Goal: Task Accomplishment & Management: Manage account settings

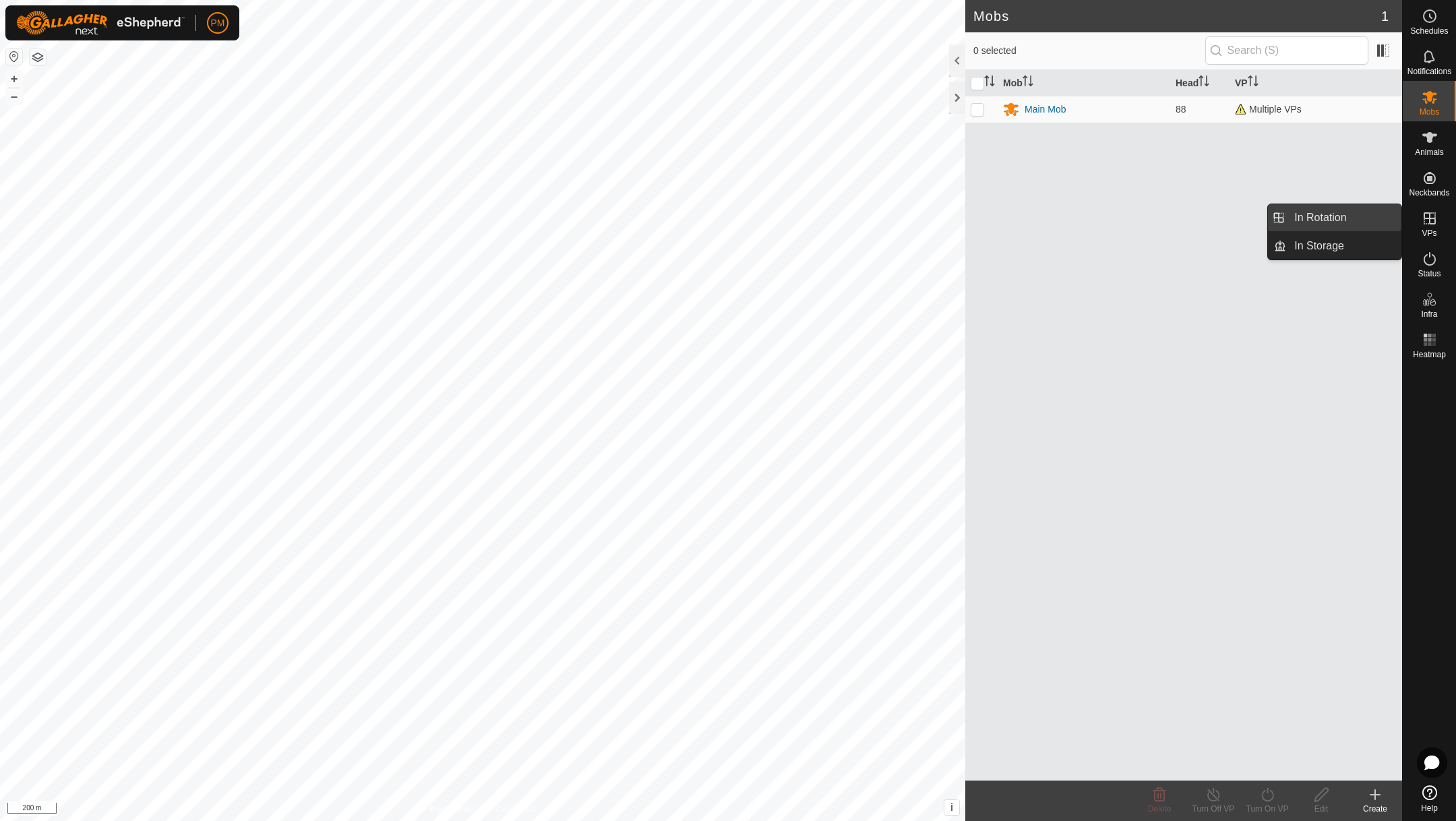
click at [1324, 217] on link "In Rotation" at bounding box center [1343, 217] width 115 height 27
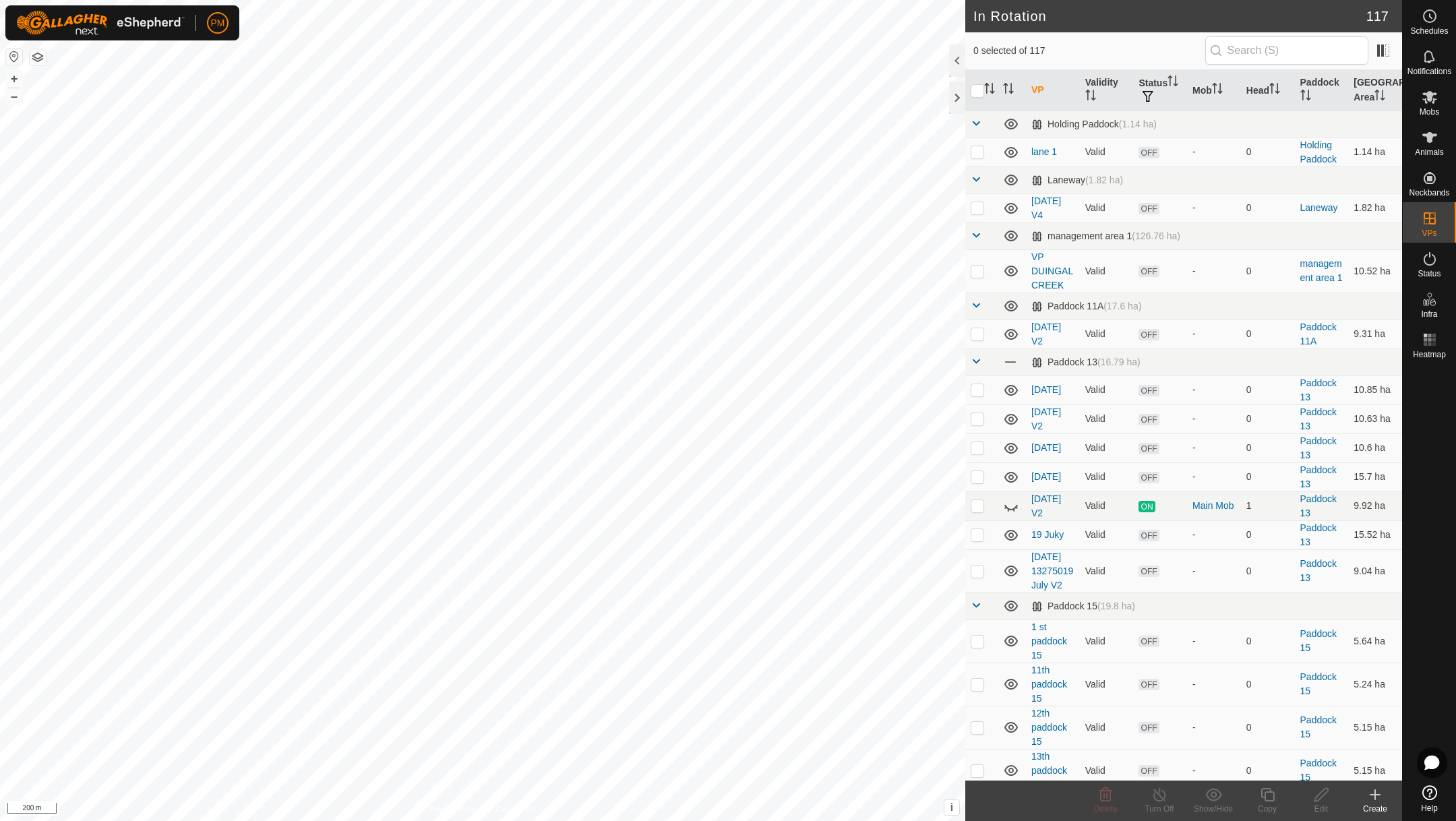
checkbox input "true"
click at [1271, 794] on icon at bounding box center [1268, 795] width 17 height 17
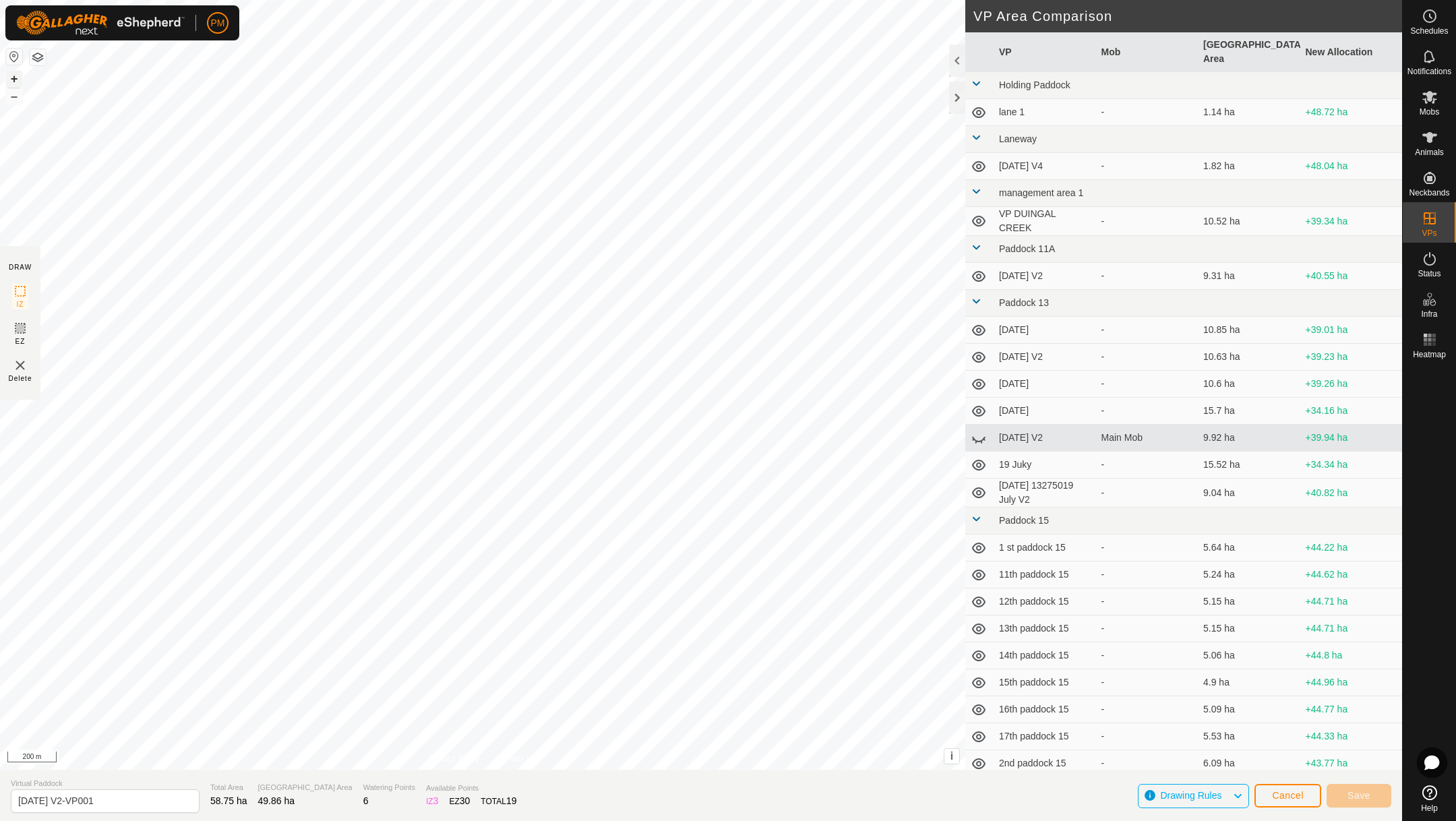
click at [15, 77] on button "+" at bounding box center [15, 79] width 17 height 17
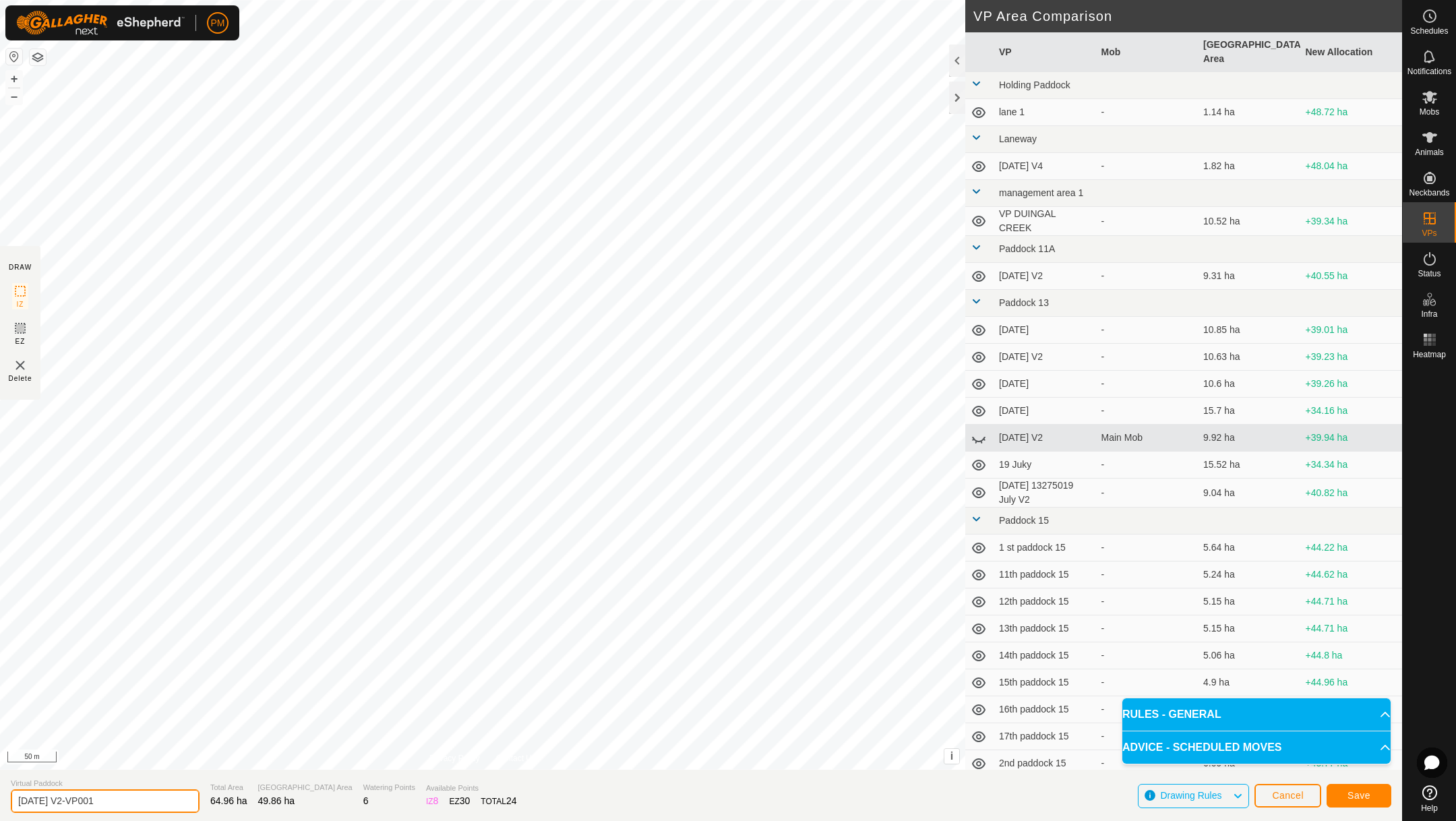
drag, startPoint x: 119, startPoint y: 799, endPoint x: 2, endPoint y: 805, distance: 117.2
click at [3, 805] on section "Virtual Paddock [DATE] V2-VP001 Total Area 64.96 ha Grazing Area 49.86 ha Water…" at bounding box center [700, 795] width 1402 height 52
click at [59, 798] on input "[DATE]" at bounding box center [105, 801] width 189 height 24
type input "[DATE]"
click at [1362, 793] on span "Save" at bounding box center [1358, 795] width 23 height 11
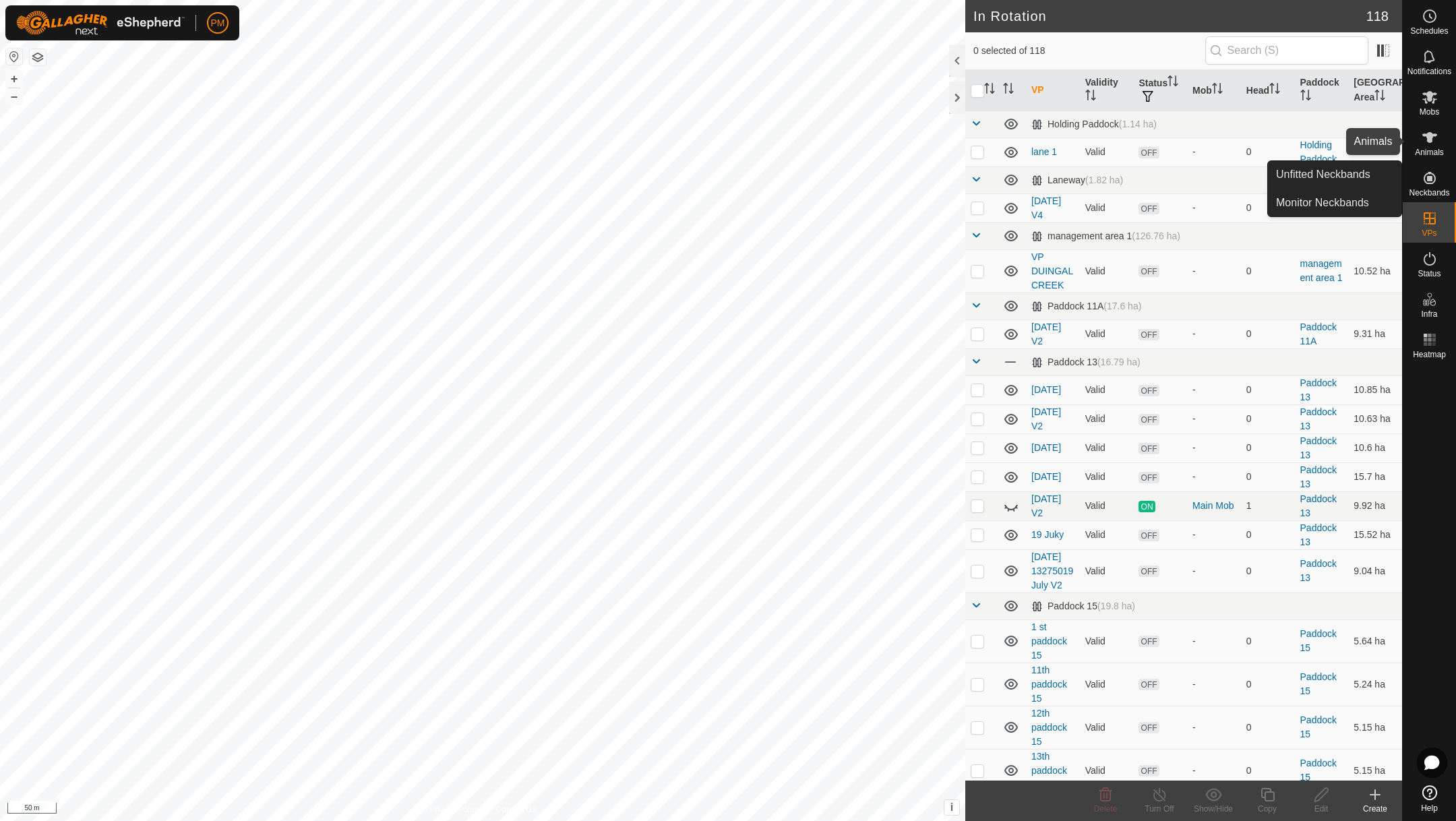
click at [1426, 144] on icon at bounding box center [1430, 137] width 17 height 17
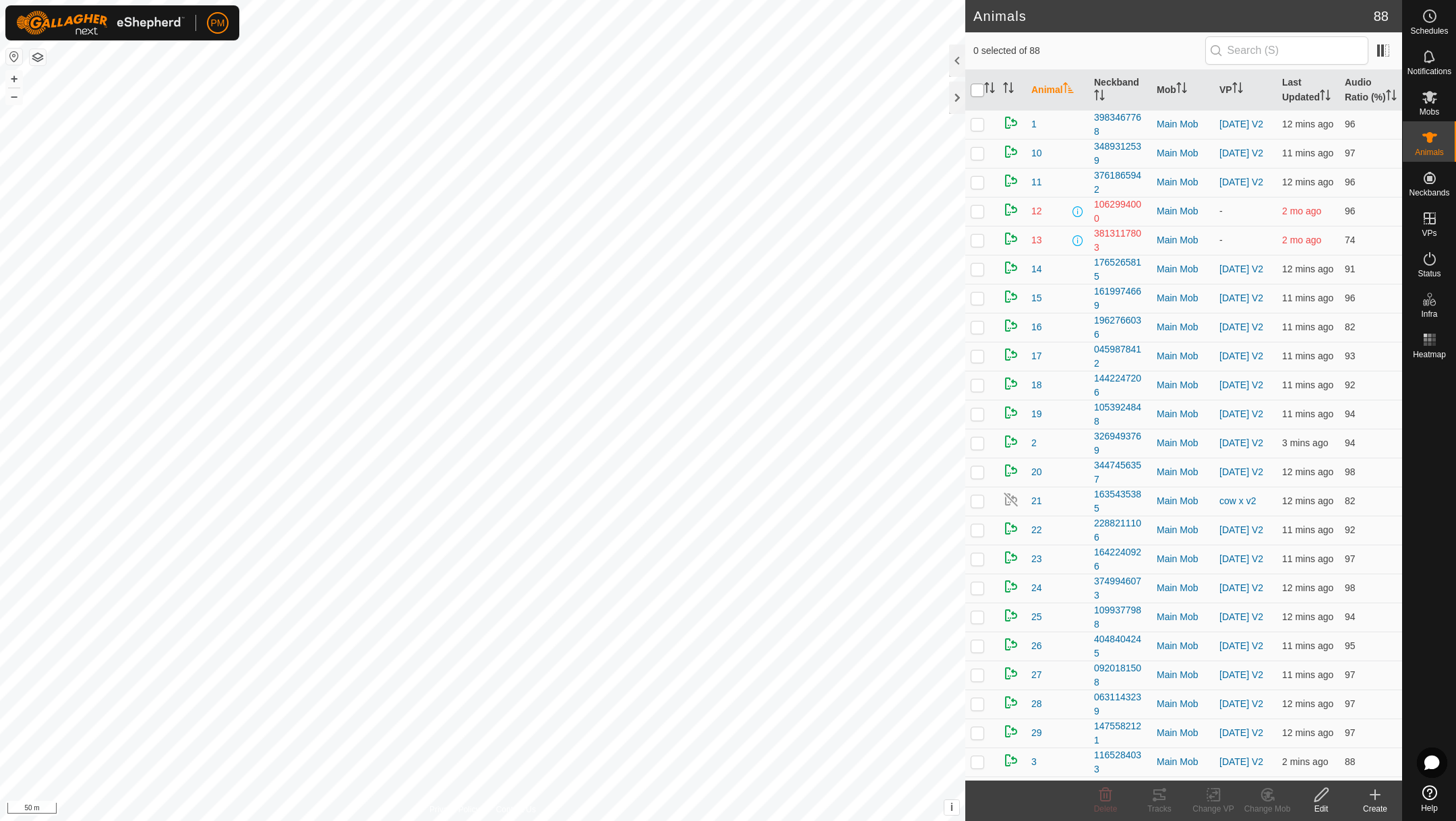
click at [976, 97] on input "checkbox" at bounding box center [977, 90] width 14 height 14
checkbox input "true"
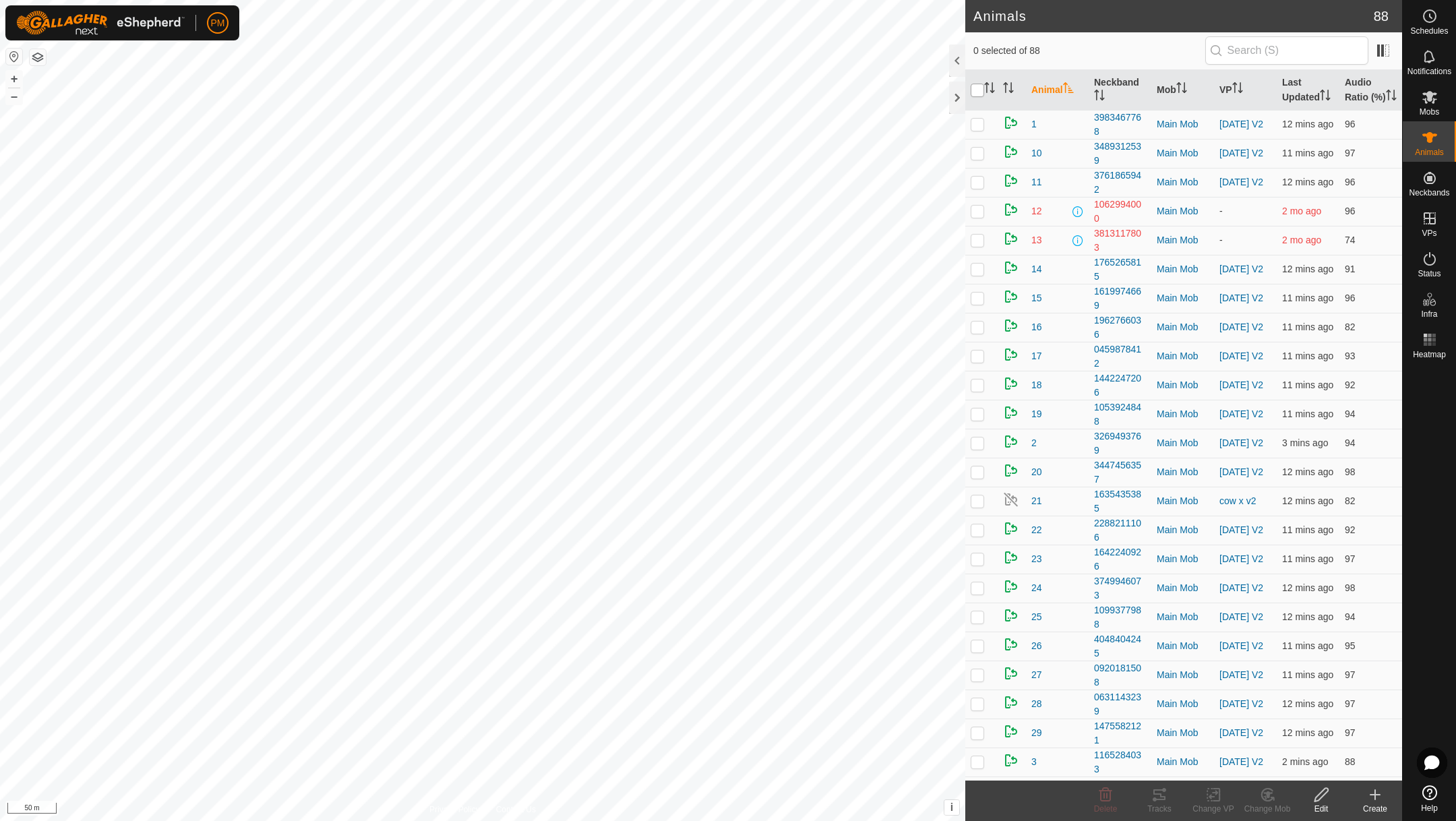
checkbox input "true"
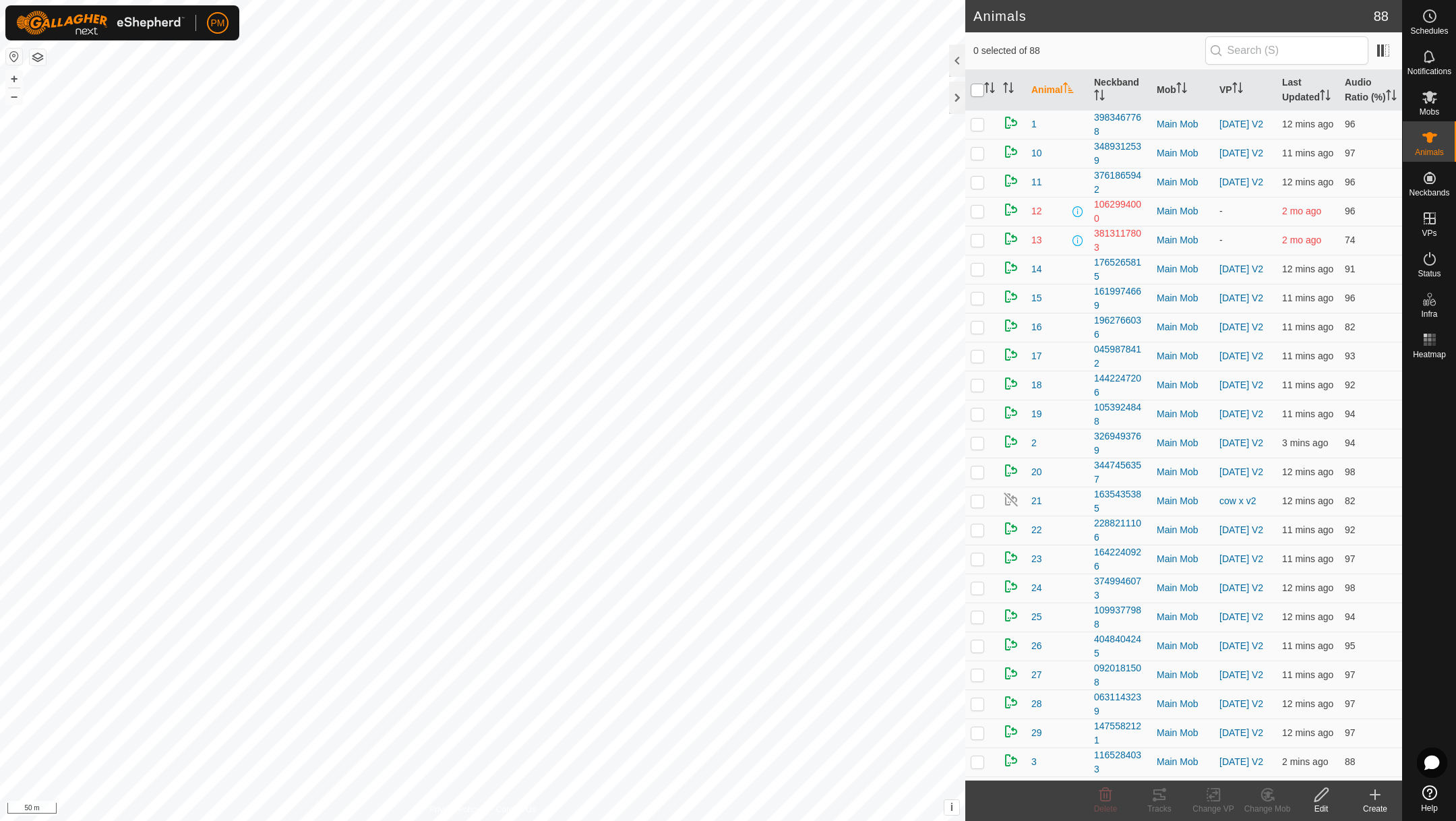
checkbox input "true"
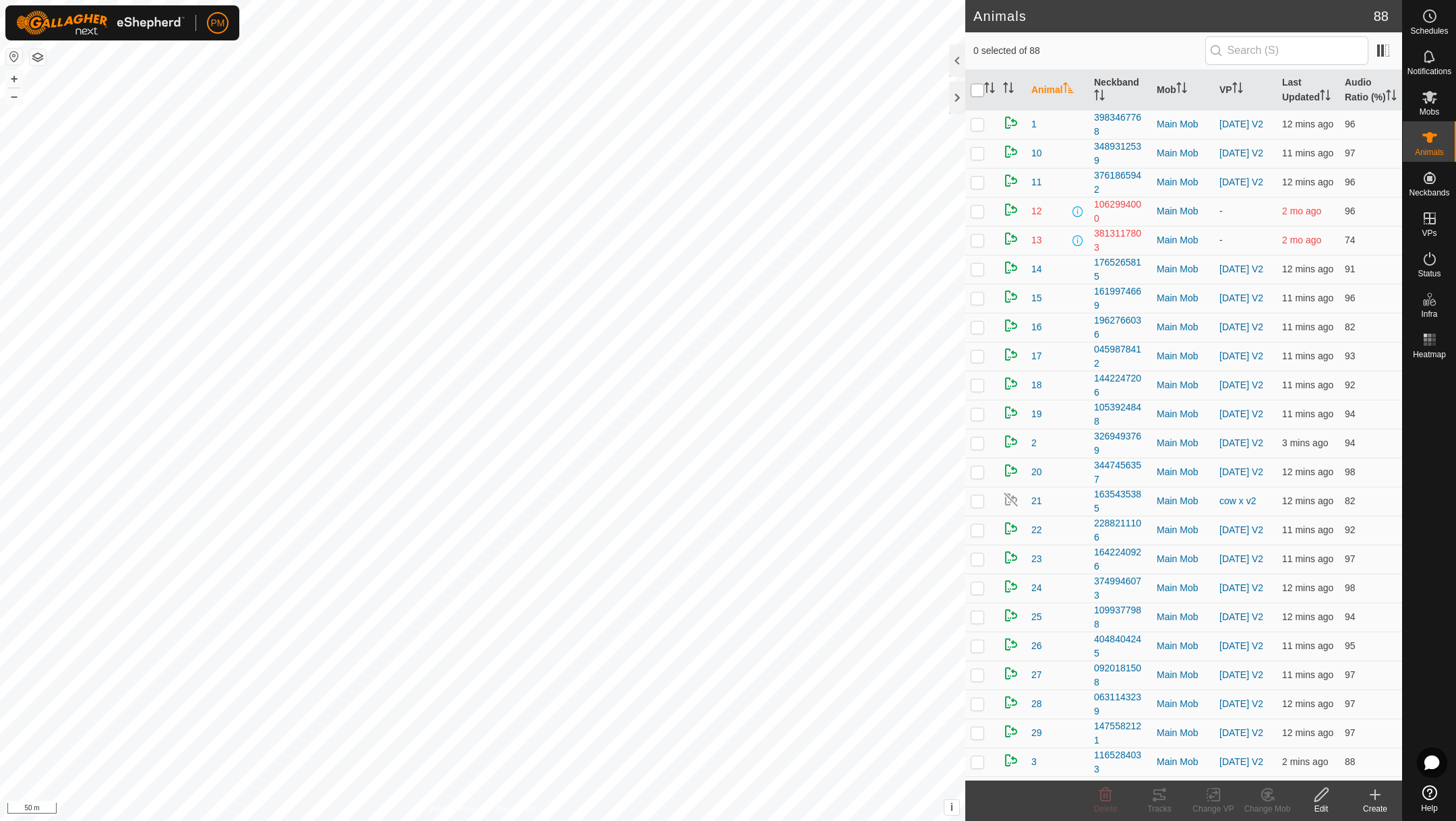
checkbox input "true"
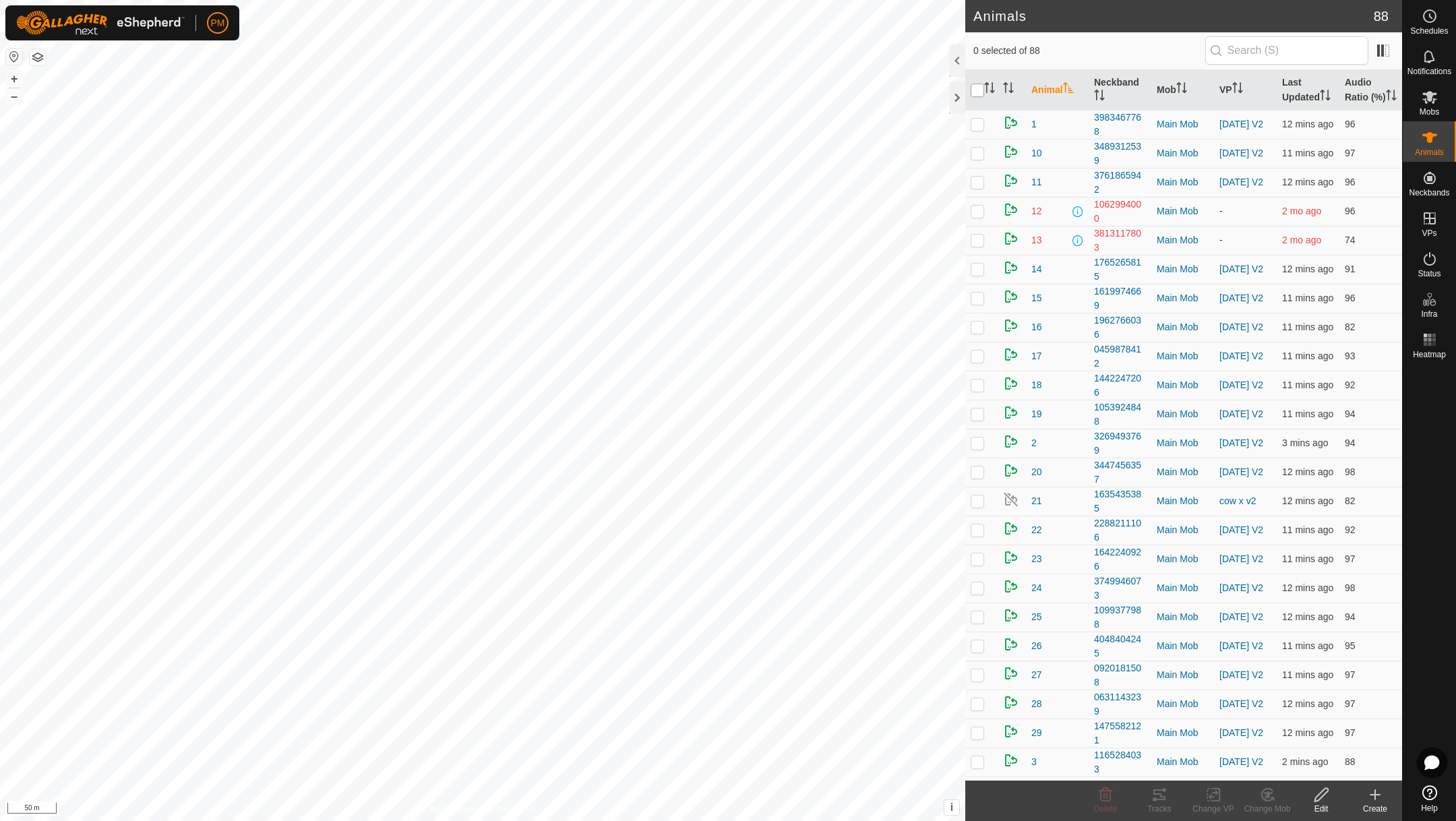
checkbox input "true"
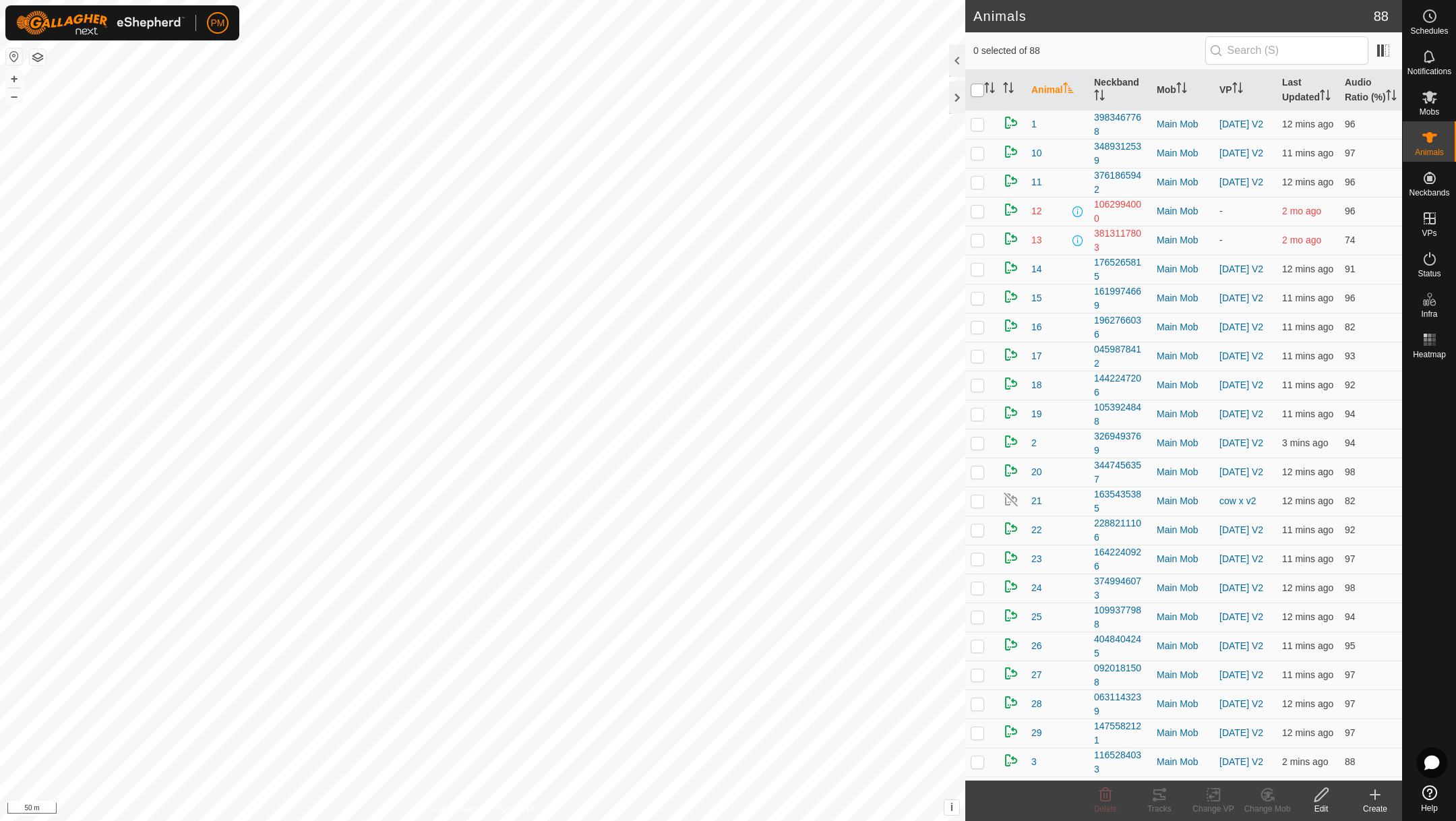
checkbox input "true"
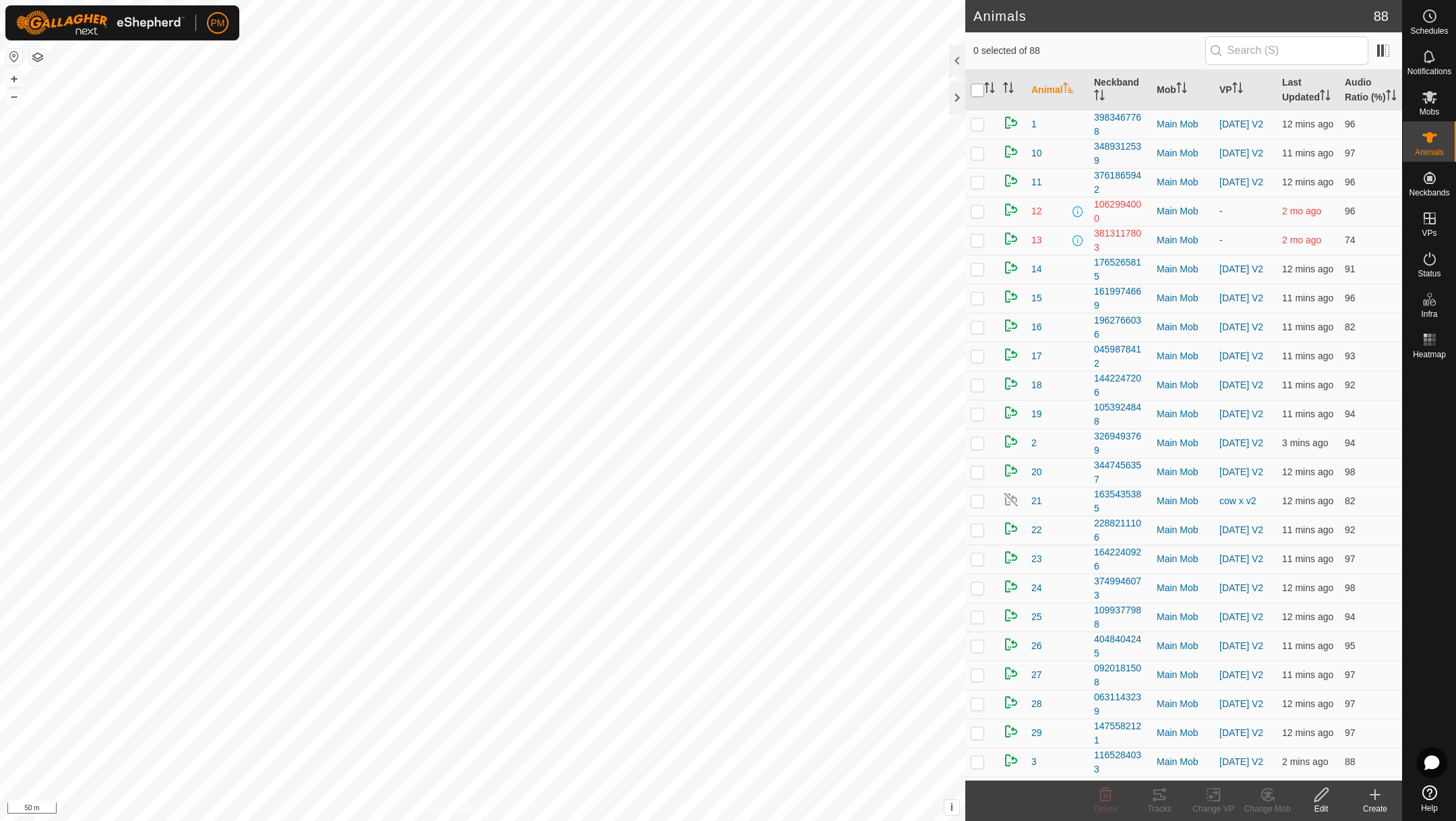
checkbox input "true"
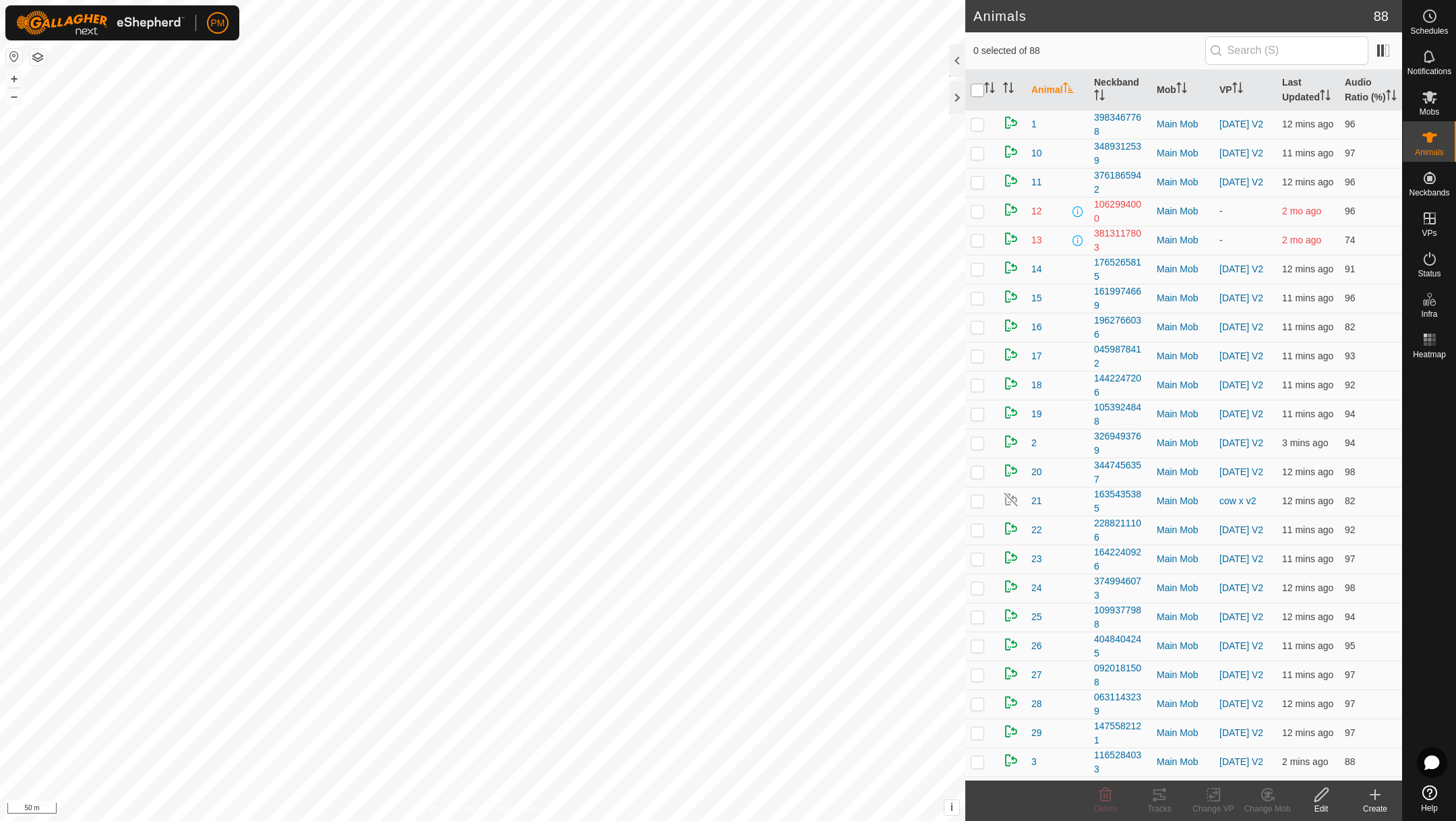
checkbox input "true"
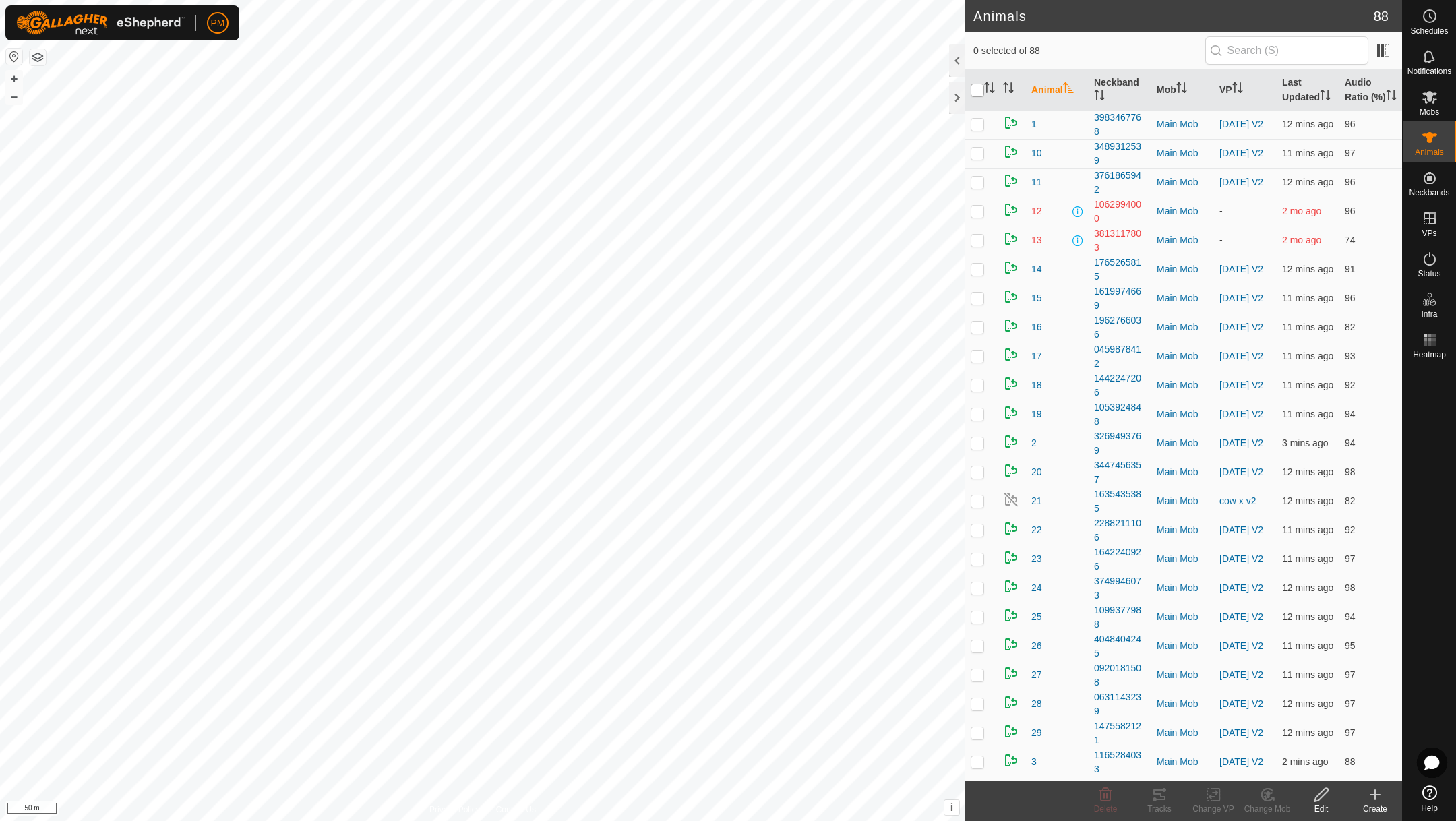
checkbox input "true"
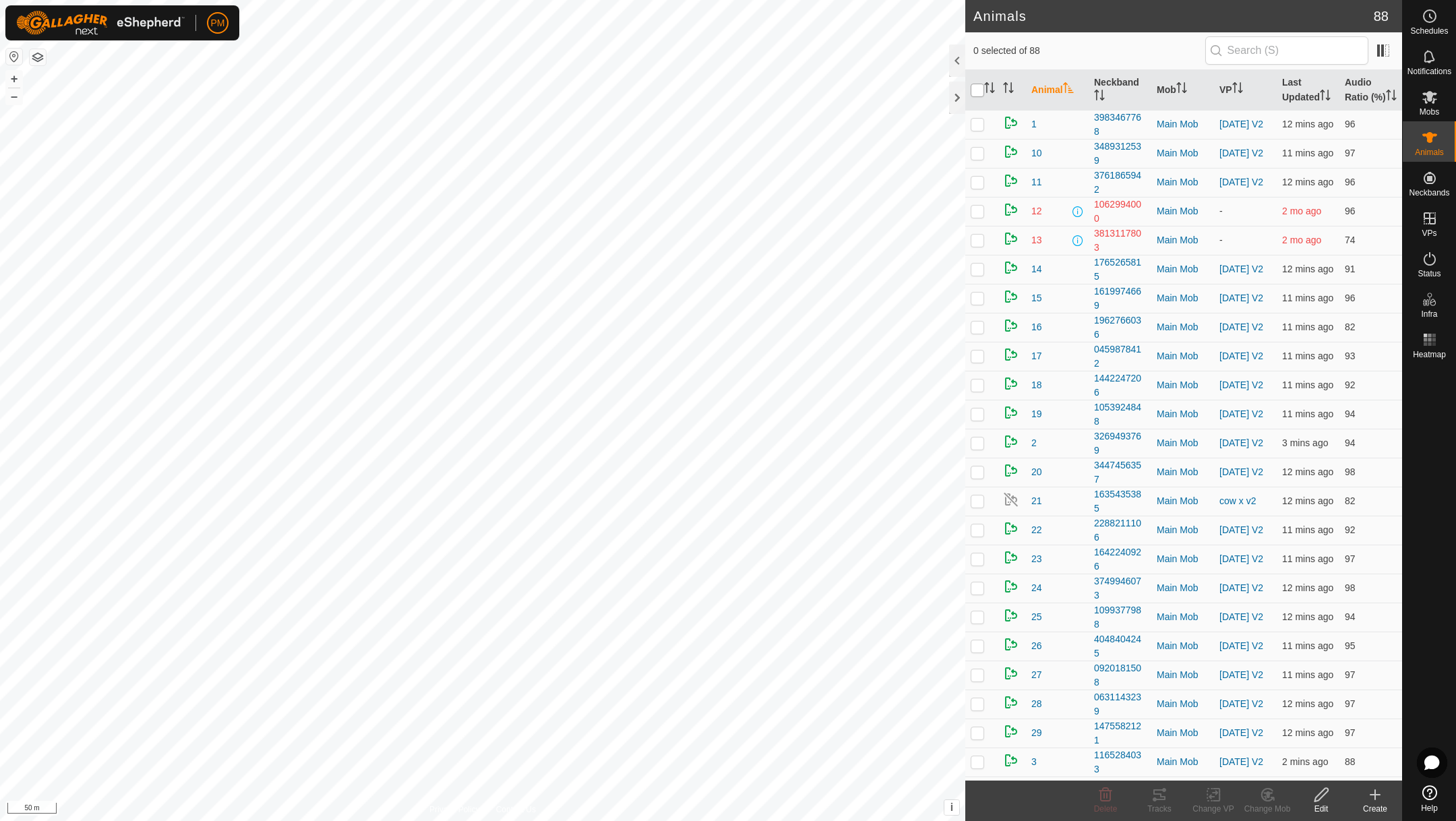
checkbox input "true"
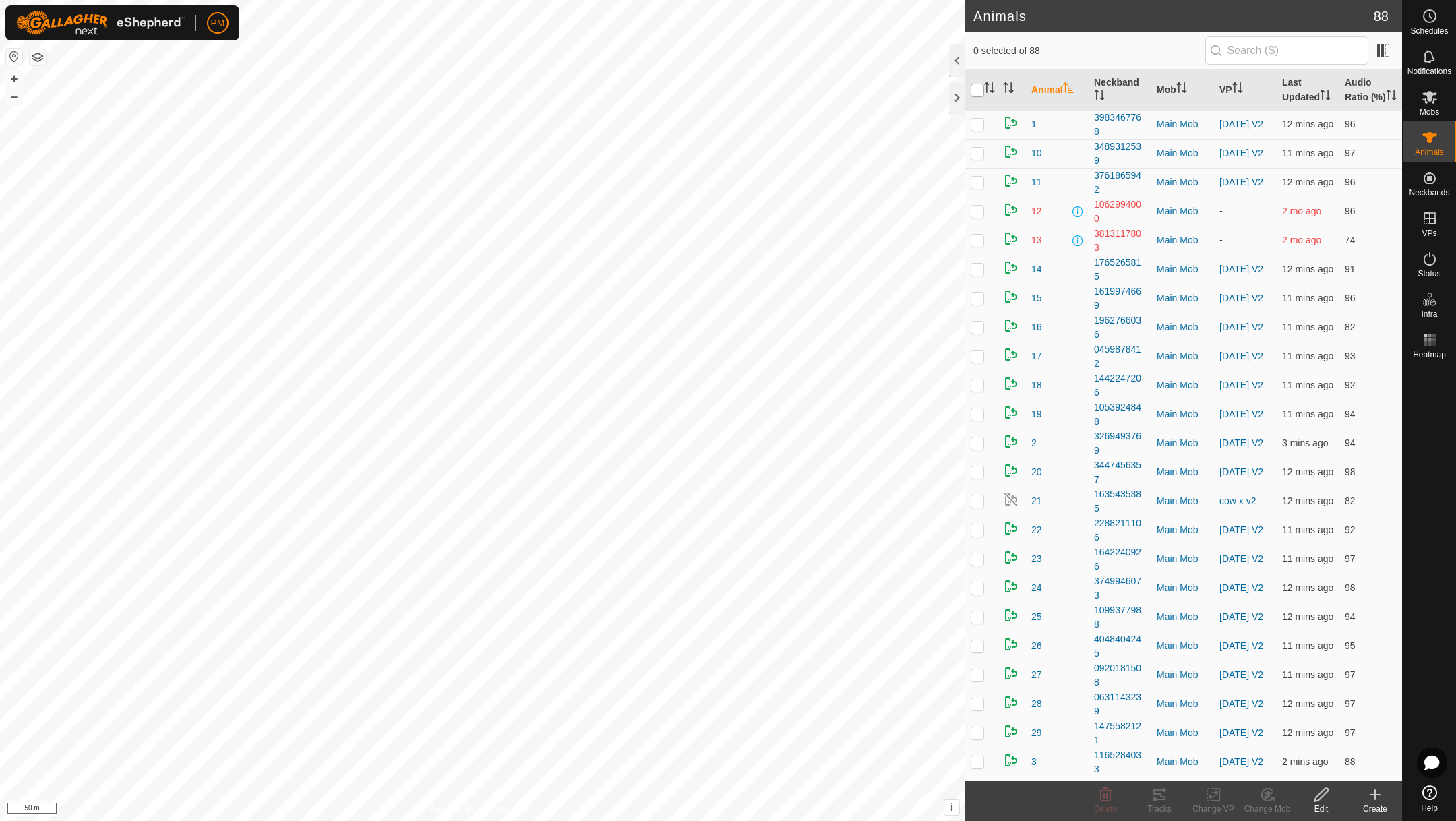
checkbox input "true"
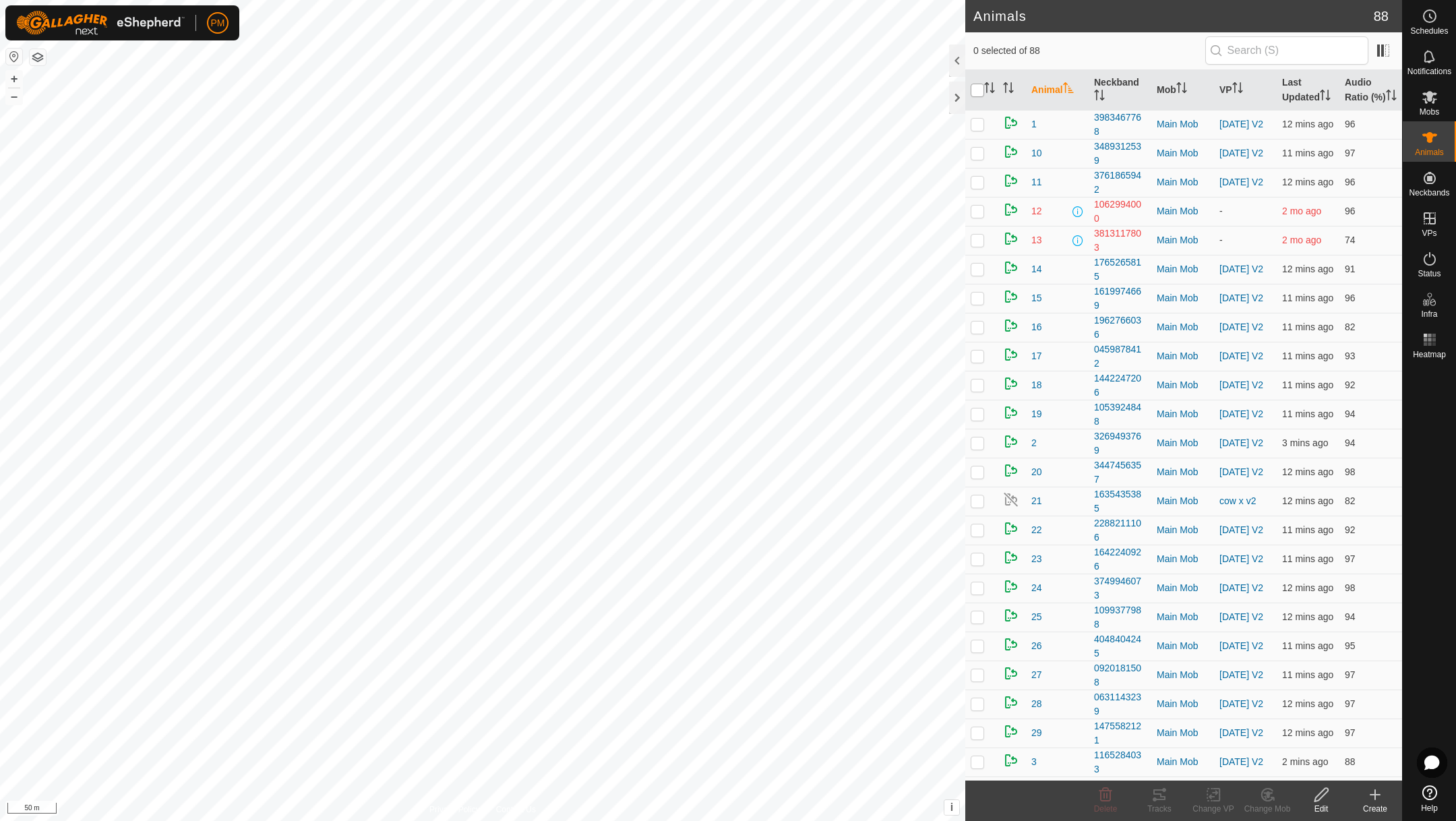
checkbox input "true"
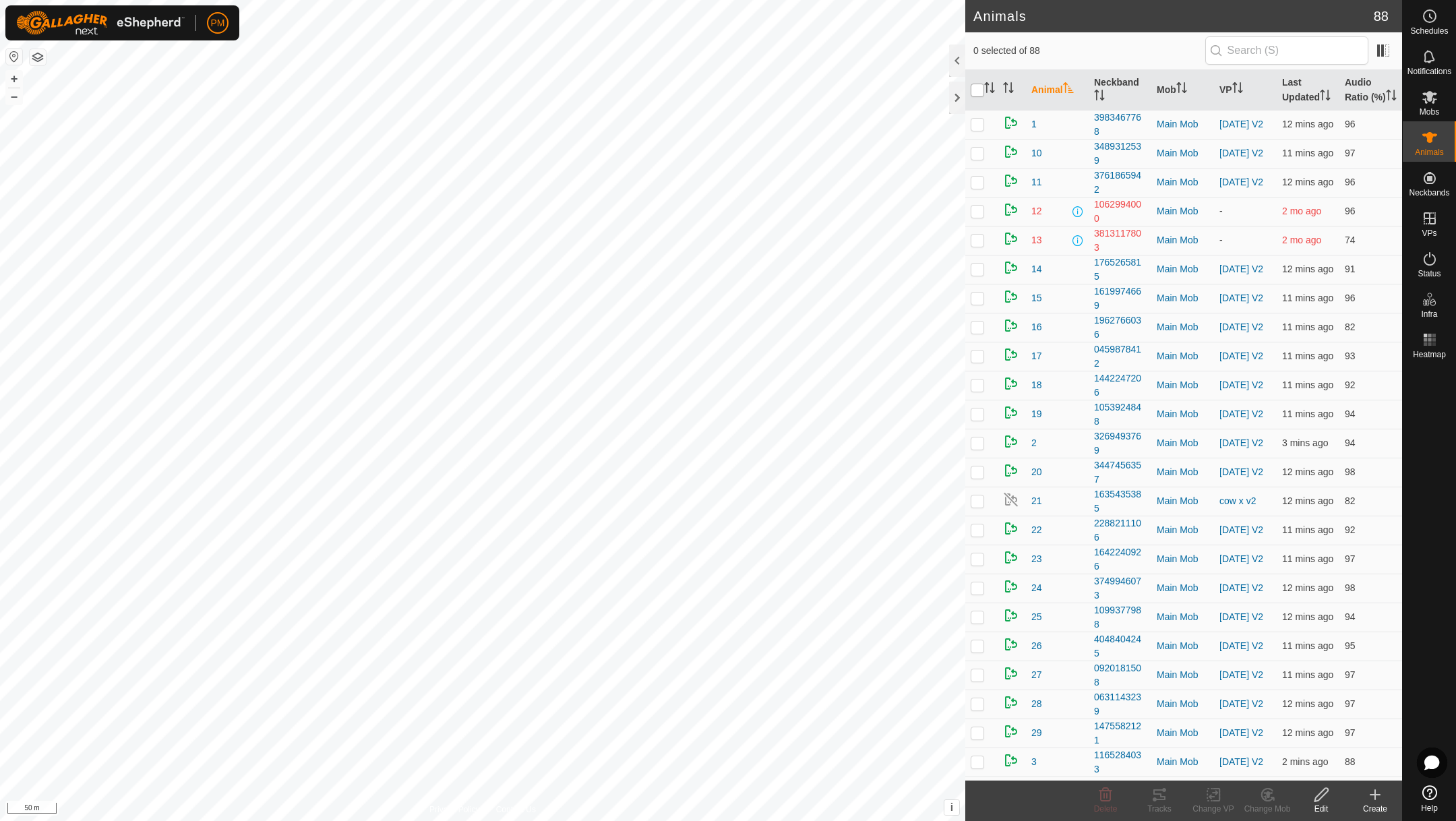
checkbox input "true"
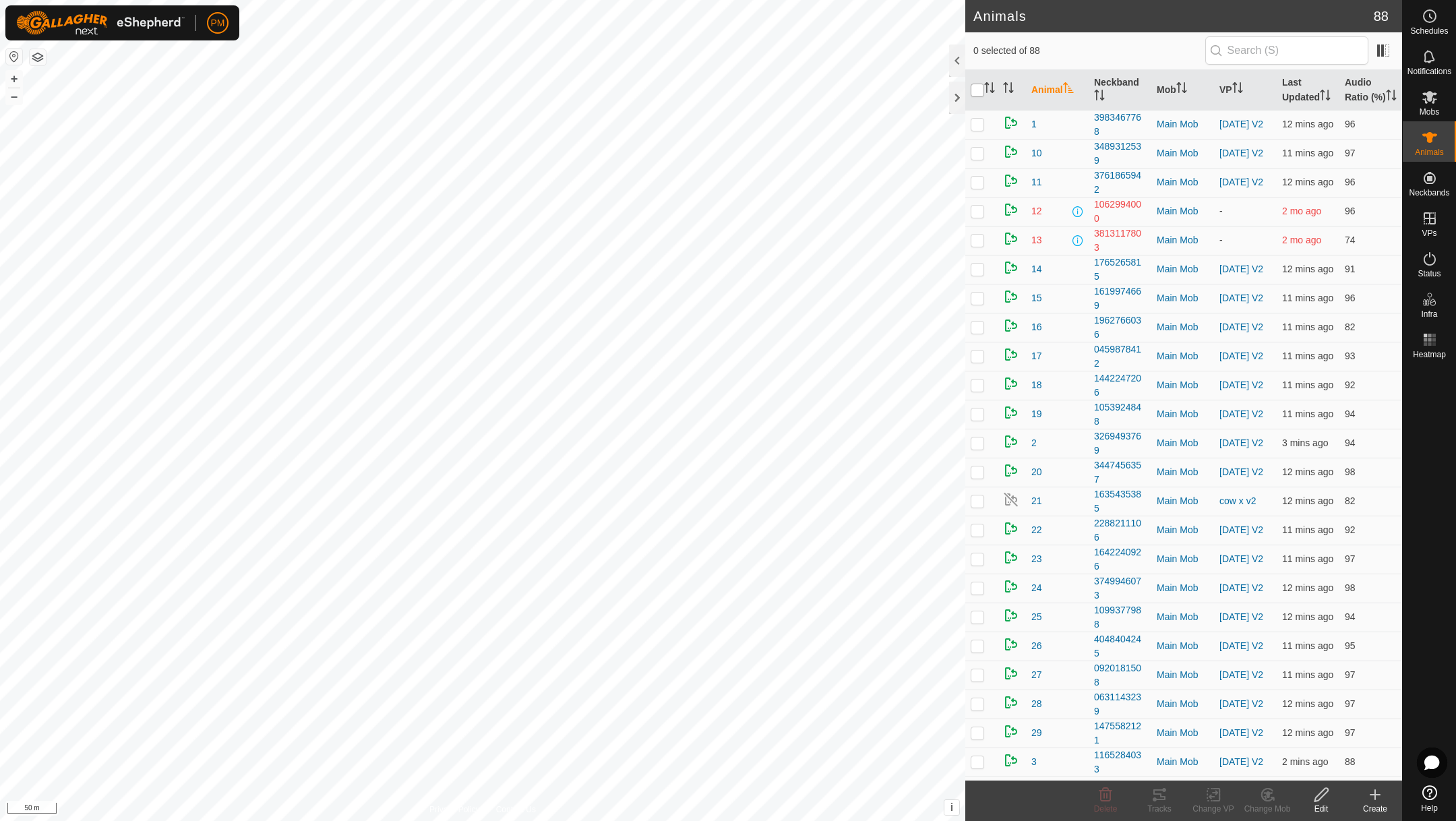
checkbox input "true"
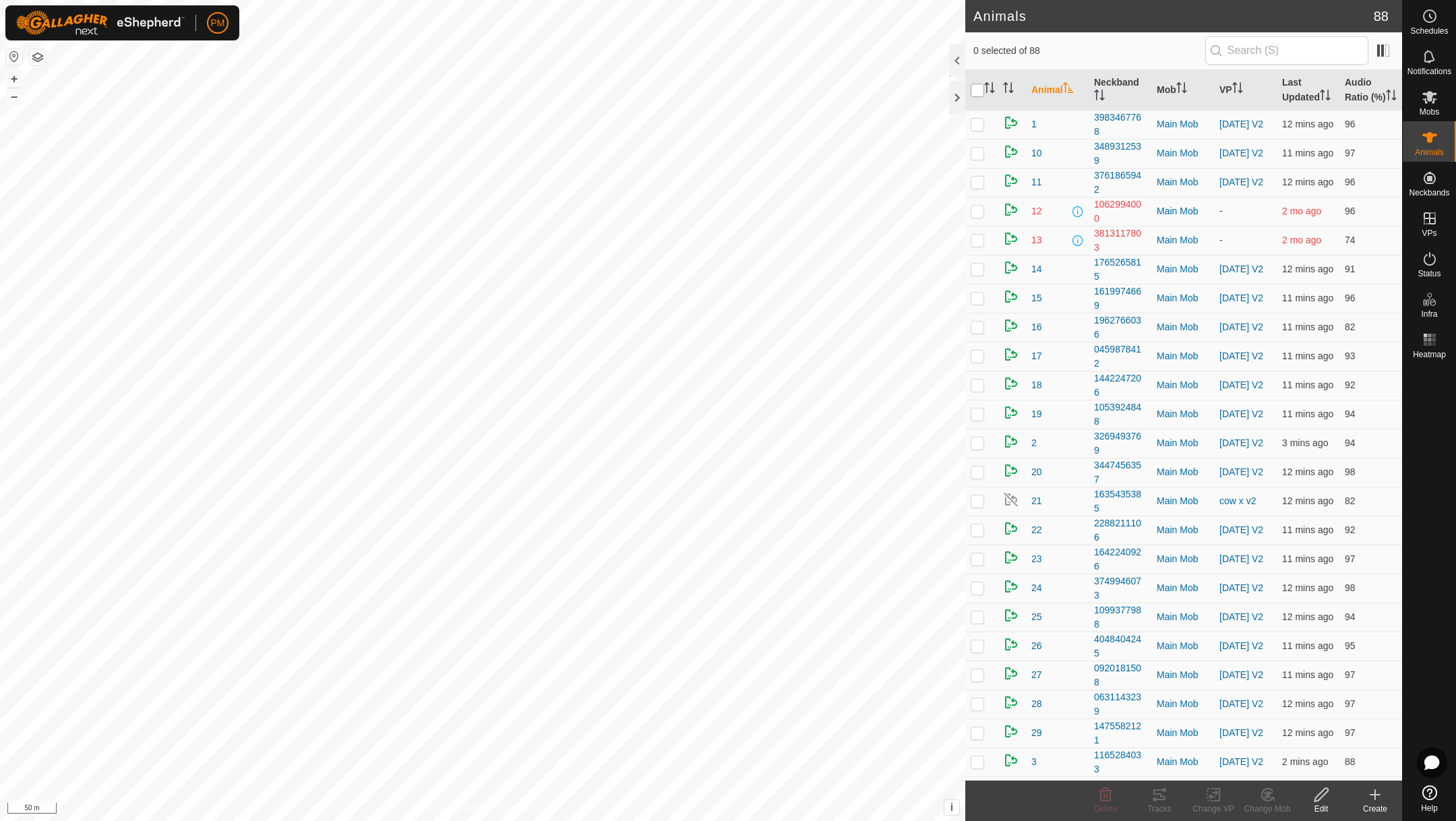
checkbox input "true"
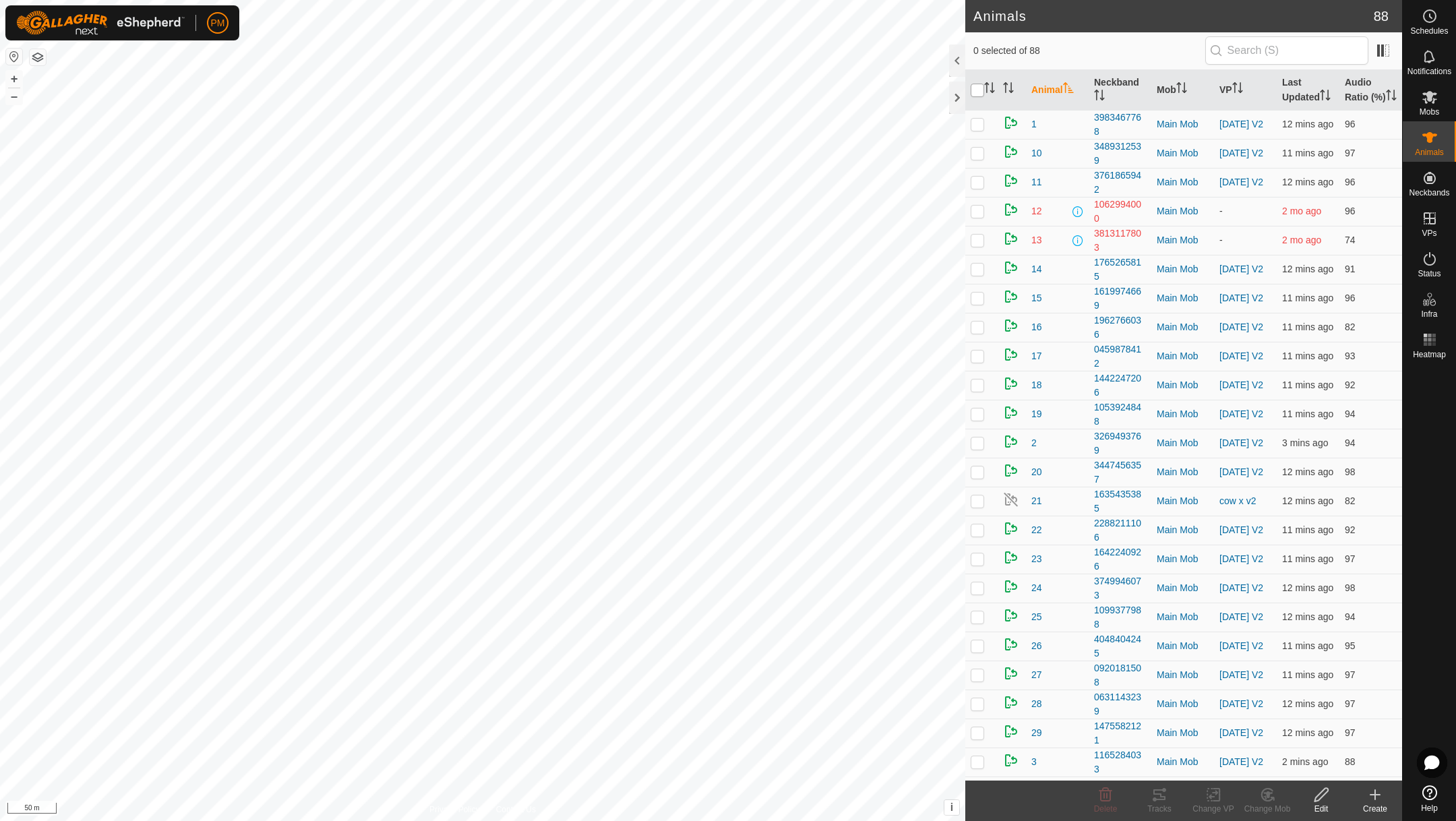
checkbox input "true"
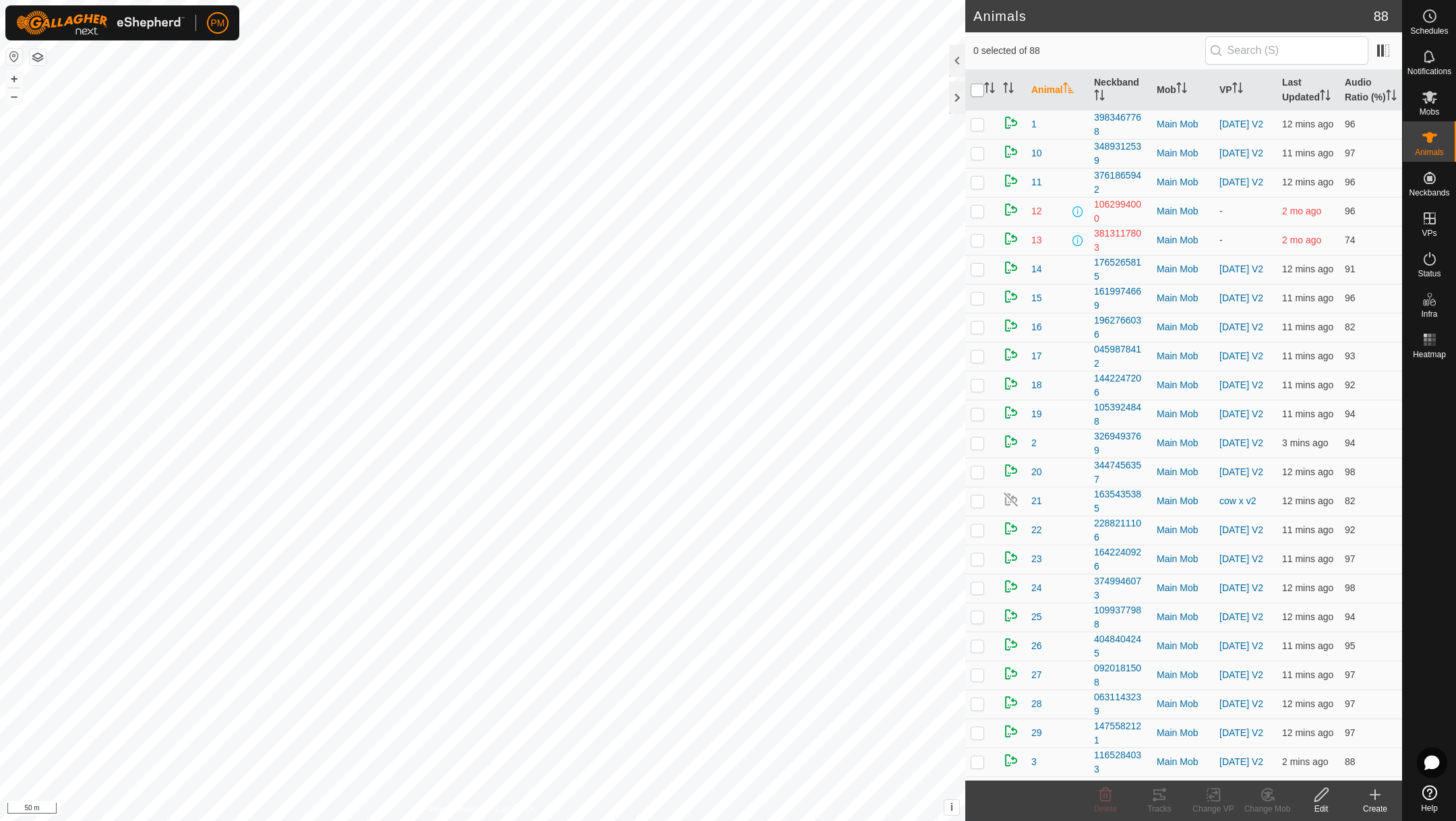
checkbox input "true"
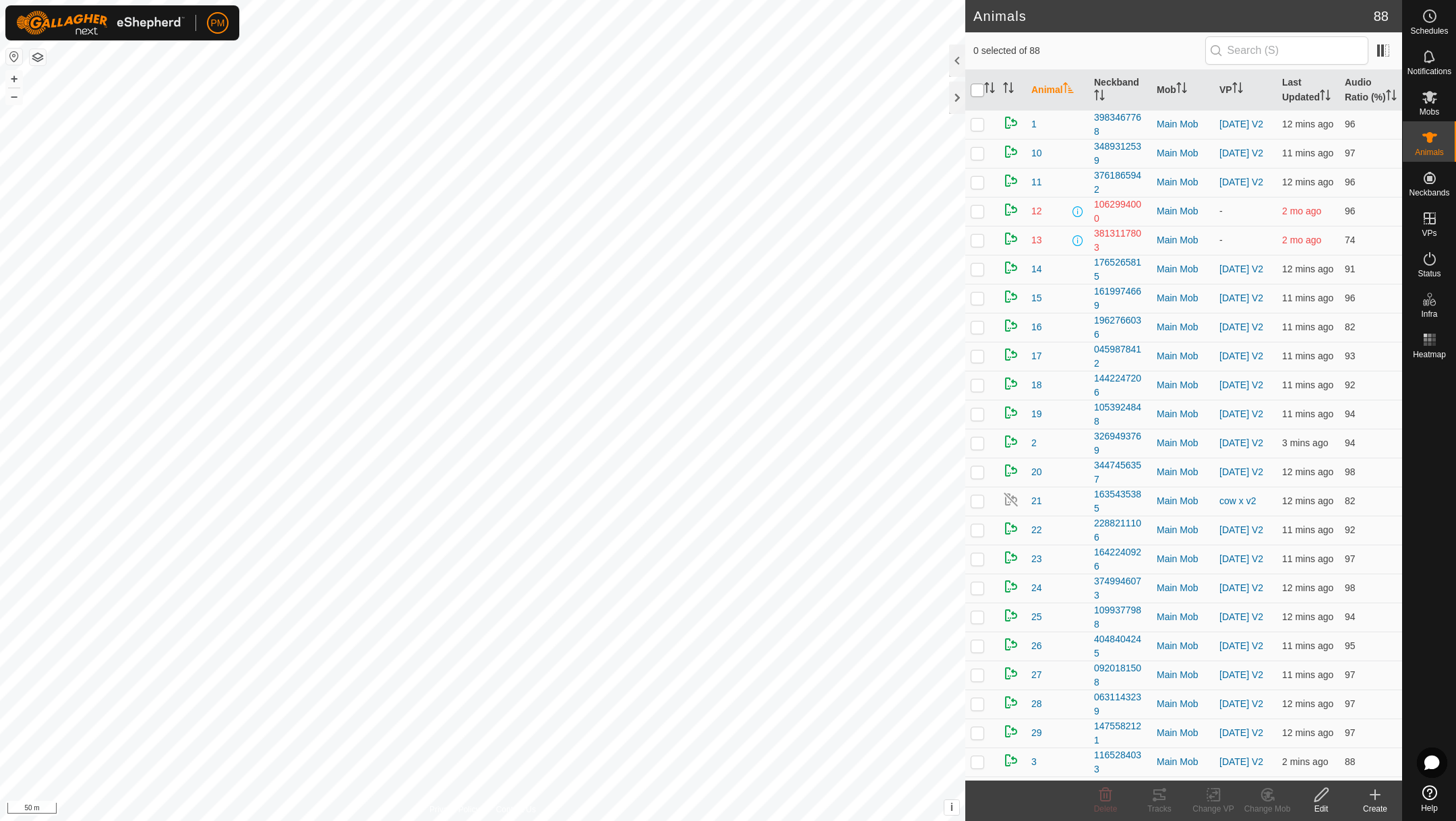
checkbox input "true"
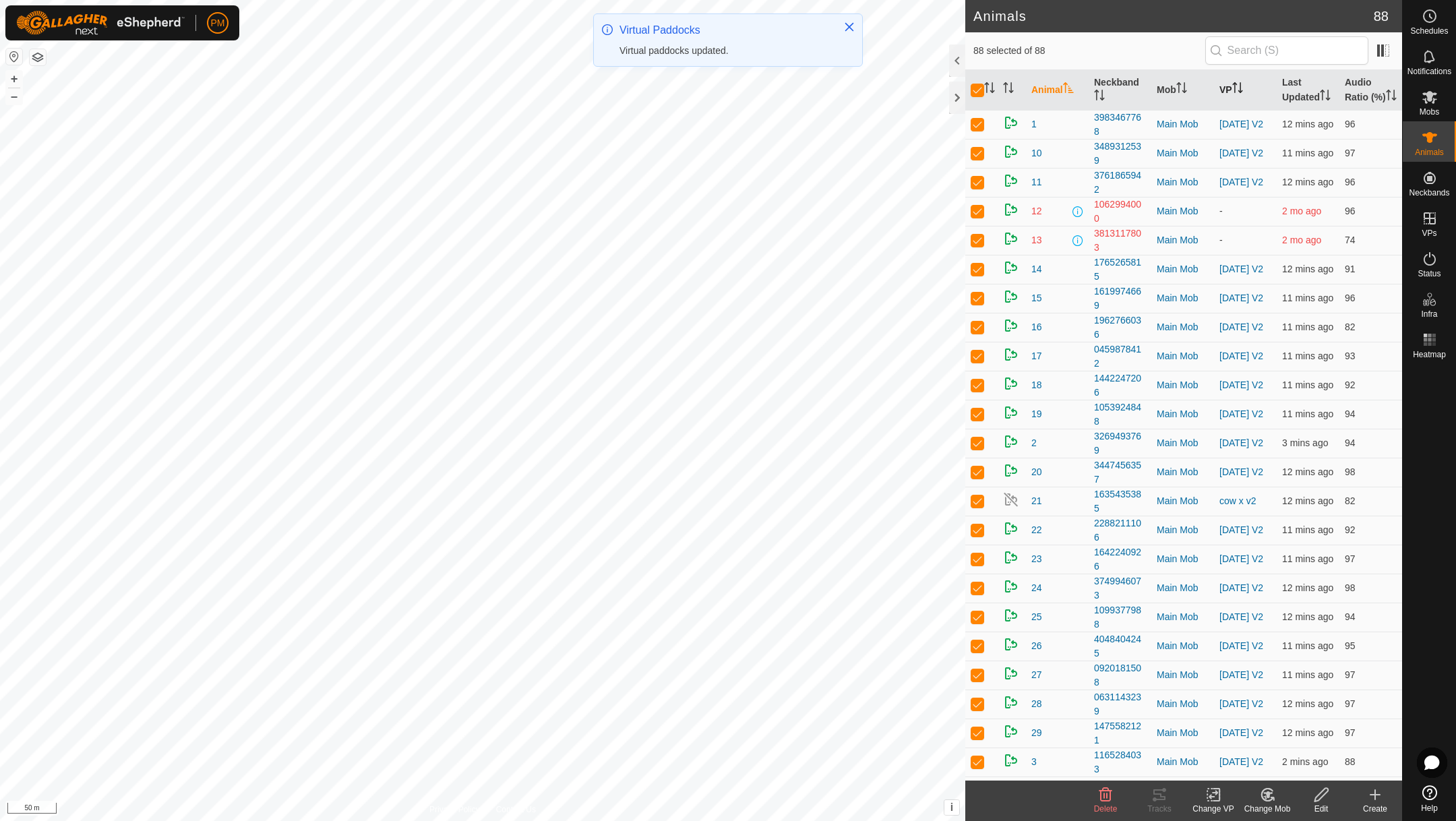
click at [1225, 89] on th "VP" at bounding box center [1246, 90] width 63 height 41
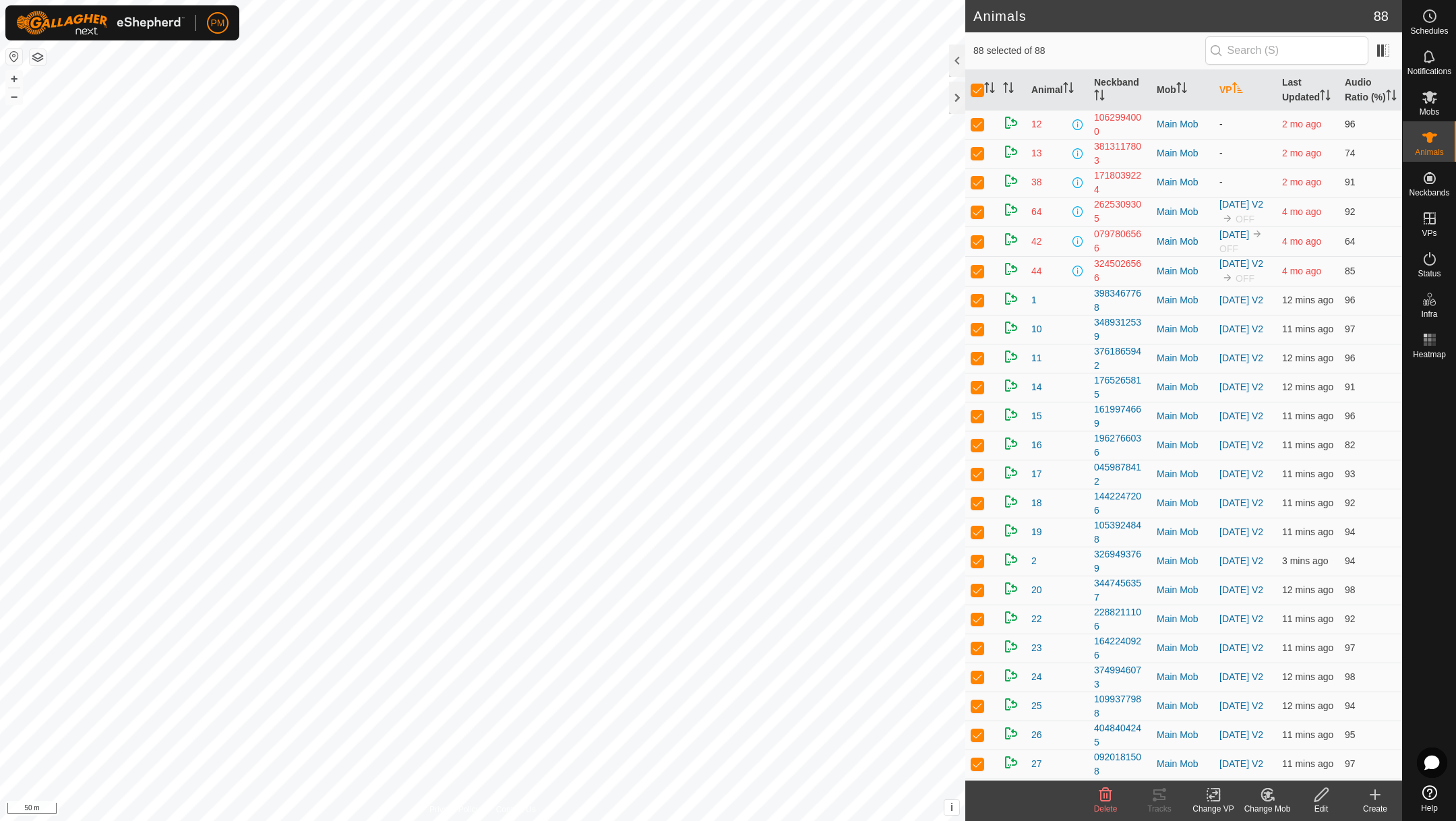
click at [974, 129] on p-checkbox at bounding box center [977, 125] width 14 height 11
checkbox input "false"
click at [978, 159] on p-checkbox at bounding box center [977, 153] width 14 height 11
checkbox input "false"
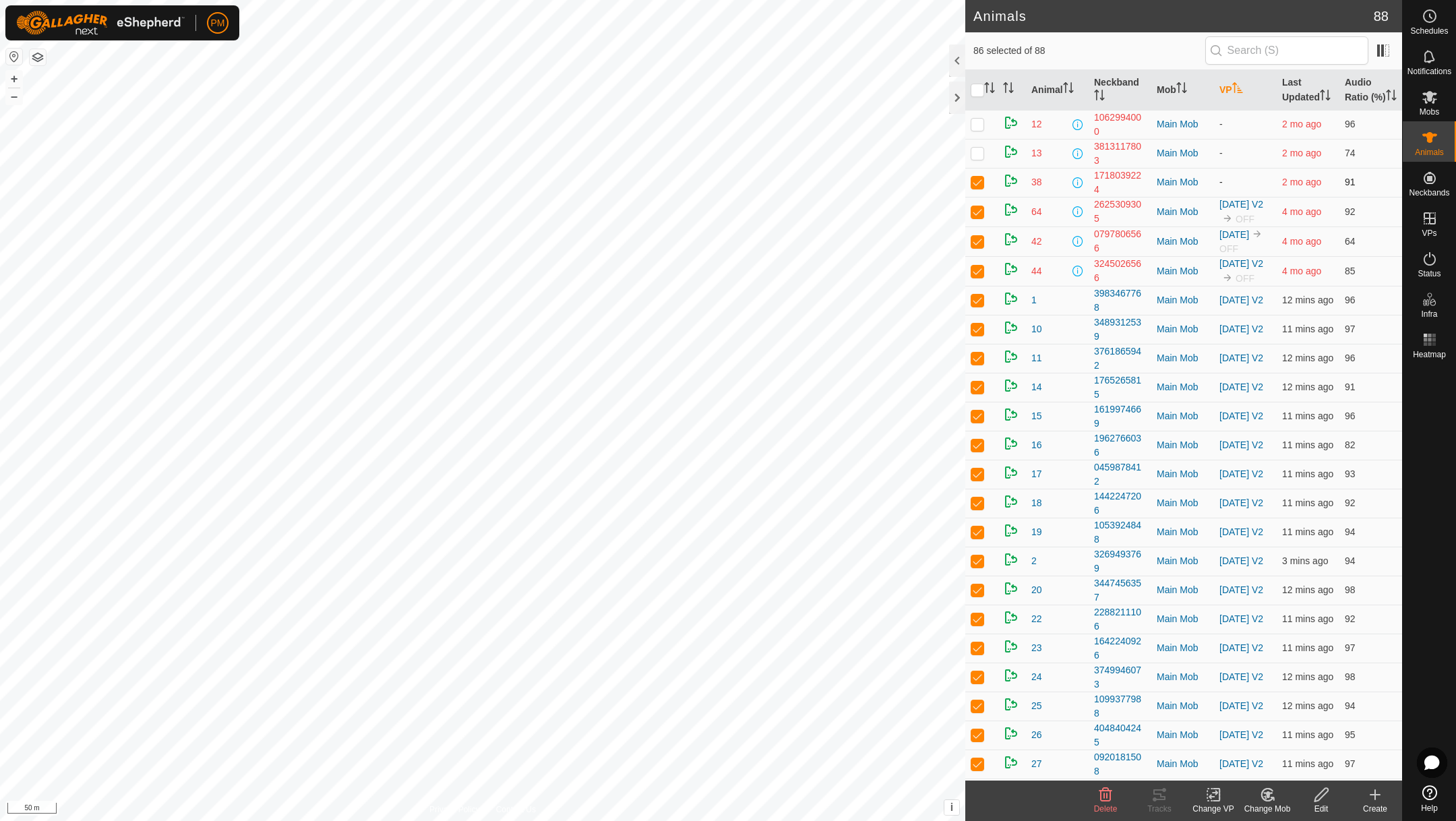
click at [977, 187] on p-checkbox at bounding box center [977, 182] width 14 height 11
checkbox input "false"
click at [973, 217] on p-checkbox at bounding box center [977, 212] width 14 height 11
checkbox input "false"
click at [977, 246] on p-checkbox at bounding box center [977, 242] width 14 height 11
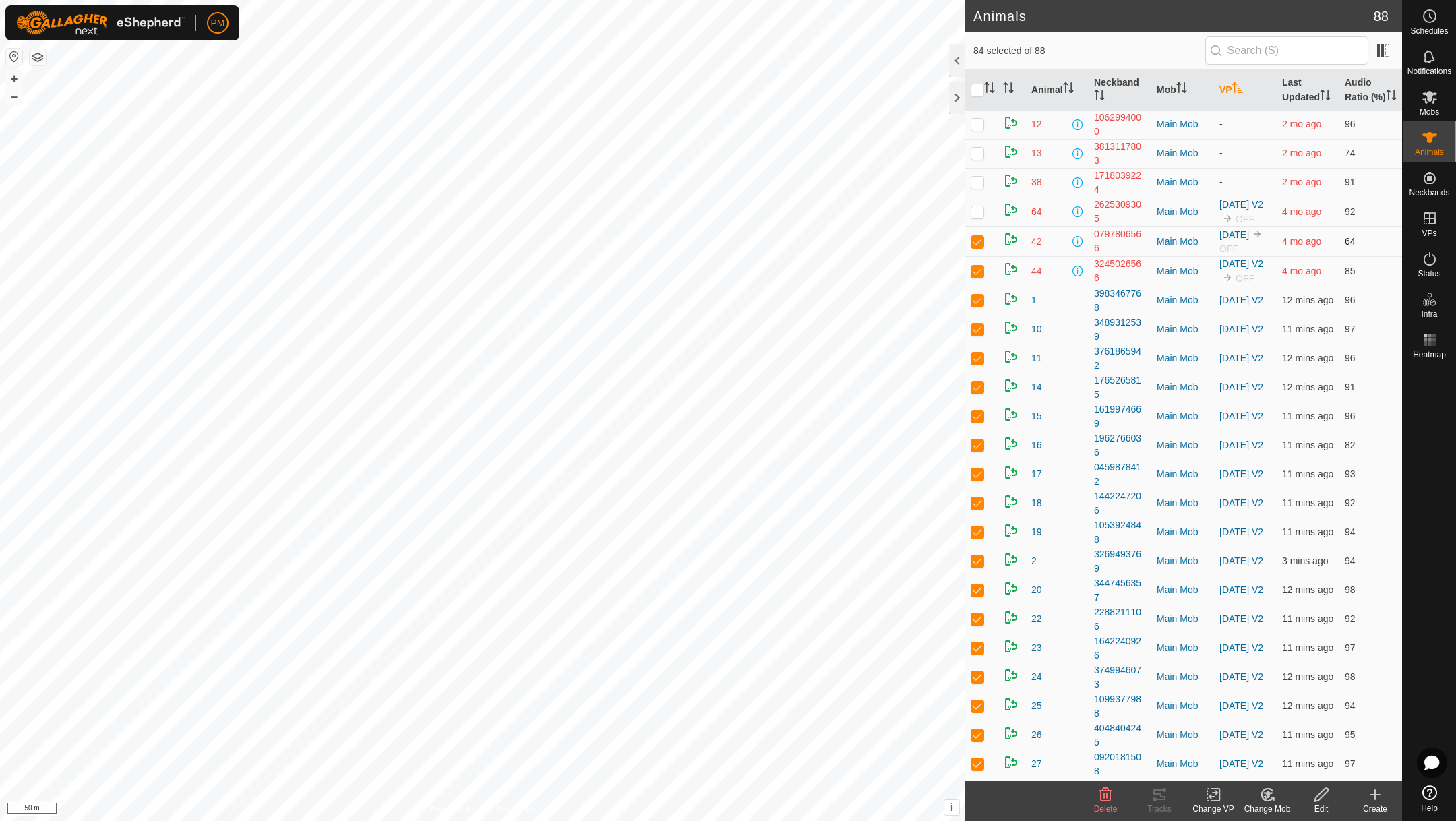
checkbox input "false"
click at [979, 277] on p-checkbox at bounding box center [977, 271] width 14 height 11
checkbox input "false"
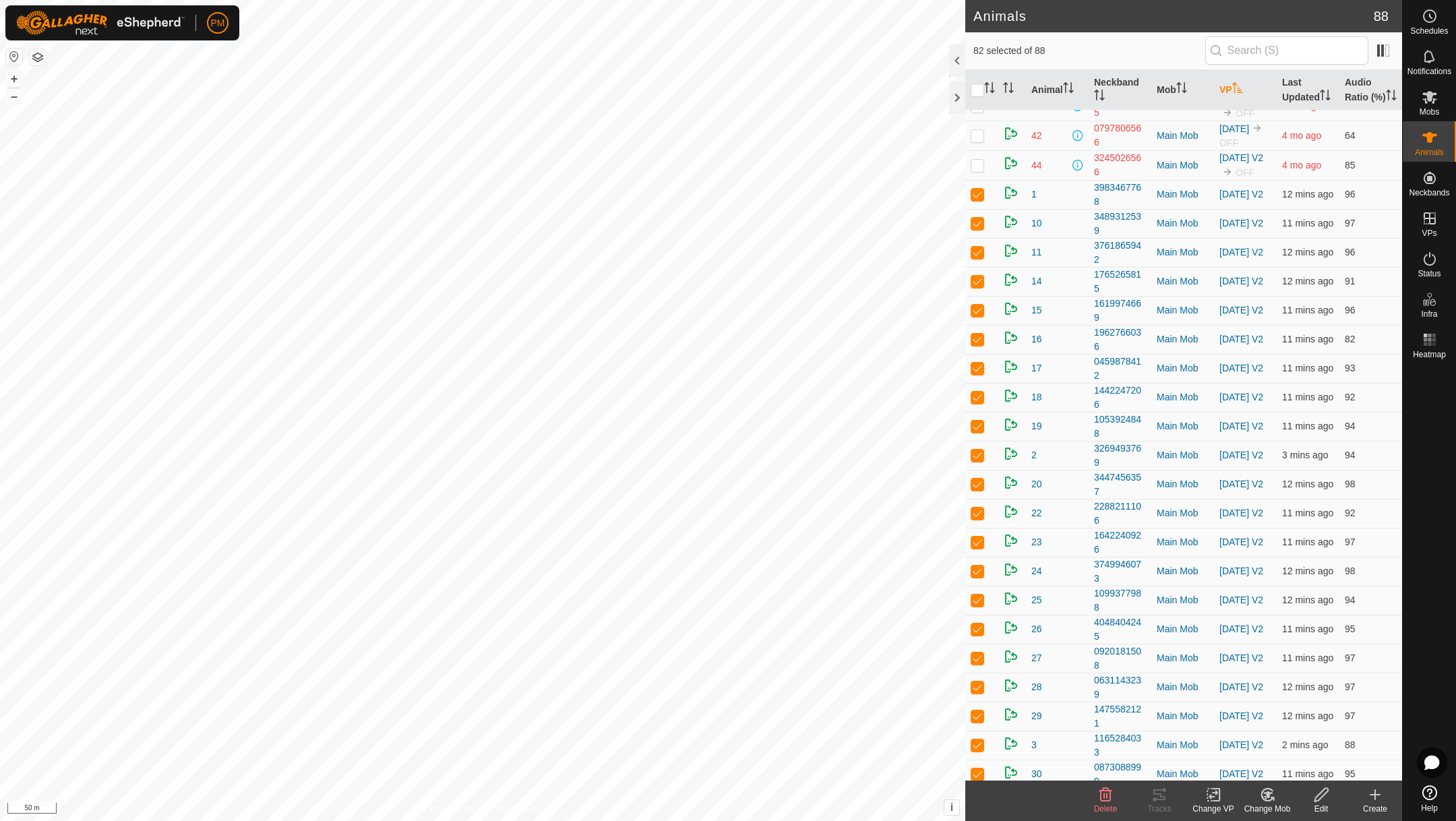
scroll to position [1942, 0]
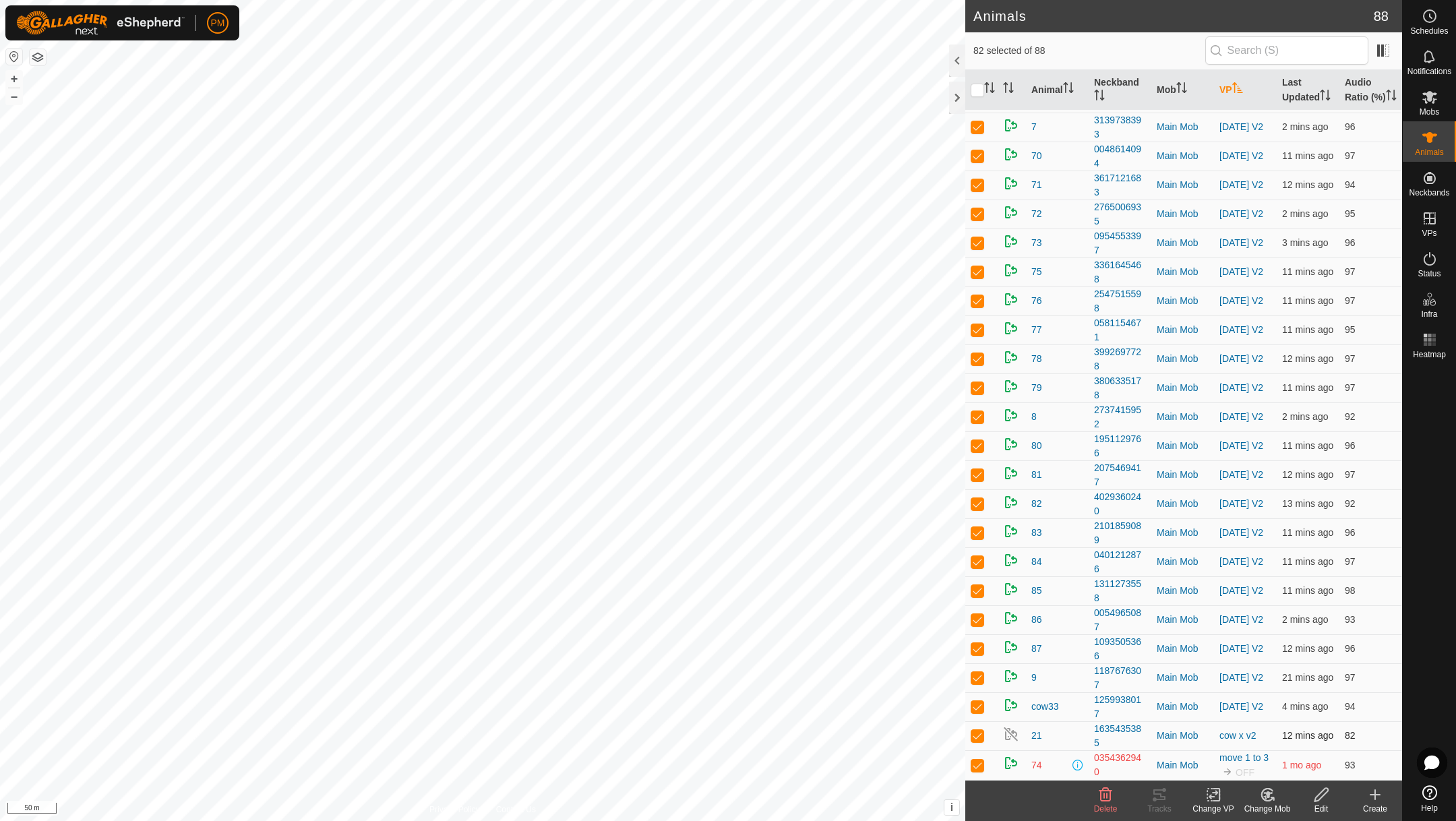
click at [979, 736] on p-checkbox at bounding box center [977, 735] width 14 height 11
checkbox input "false"
click at [977, 767] on p-checkbox at bounding box center [977, 765] width 14 height 11
checkbox input "false"
click at [1211, 791] on icon at bounding box center [1213, 795] width 17 height 17
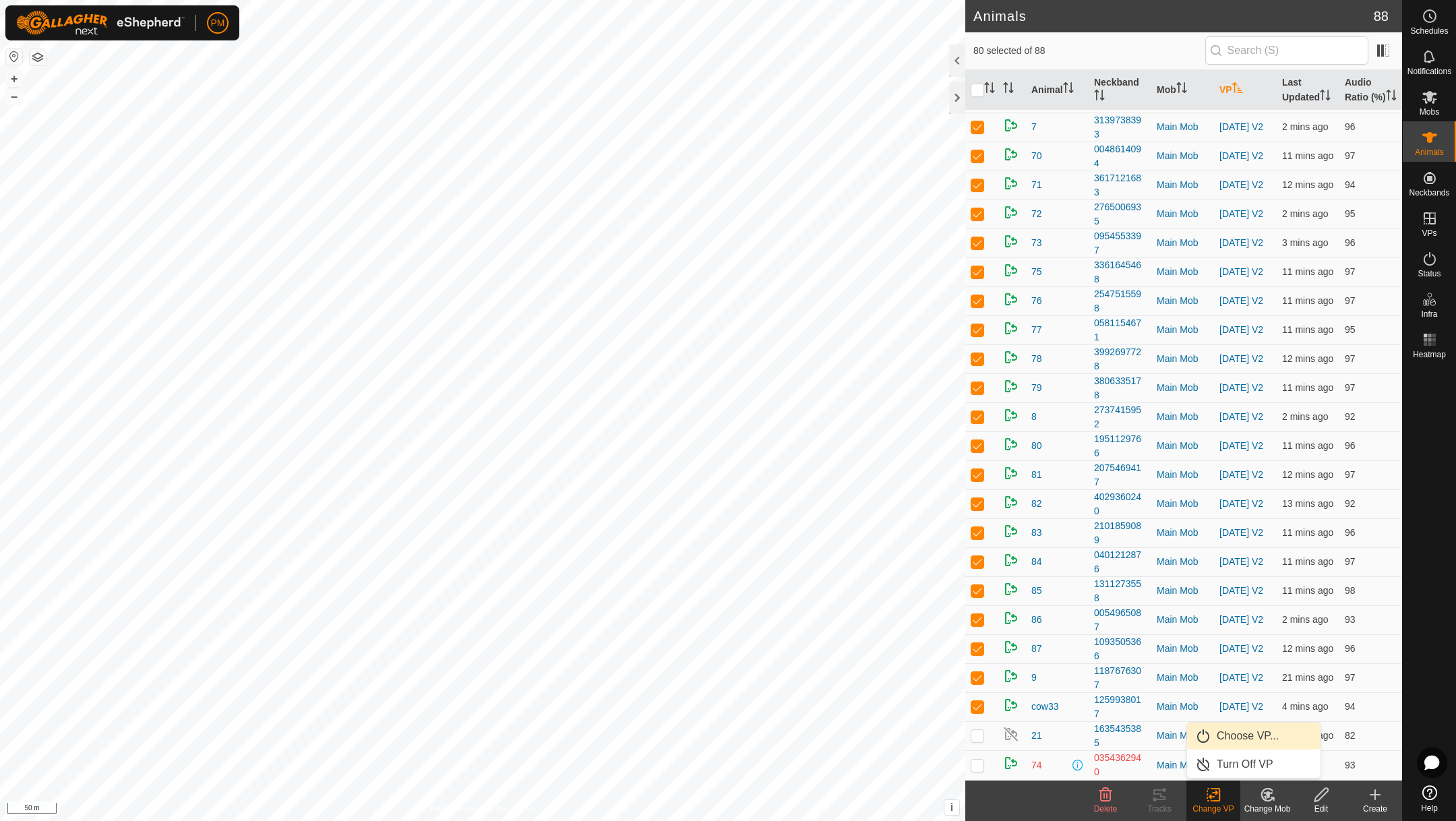
click at [1212, 734] on link "Choose VP..." at bounding box center [1253, 735] width 134 height 27
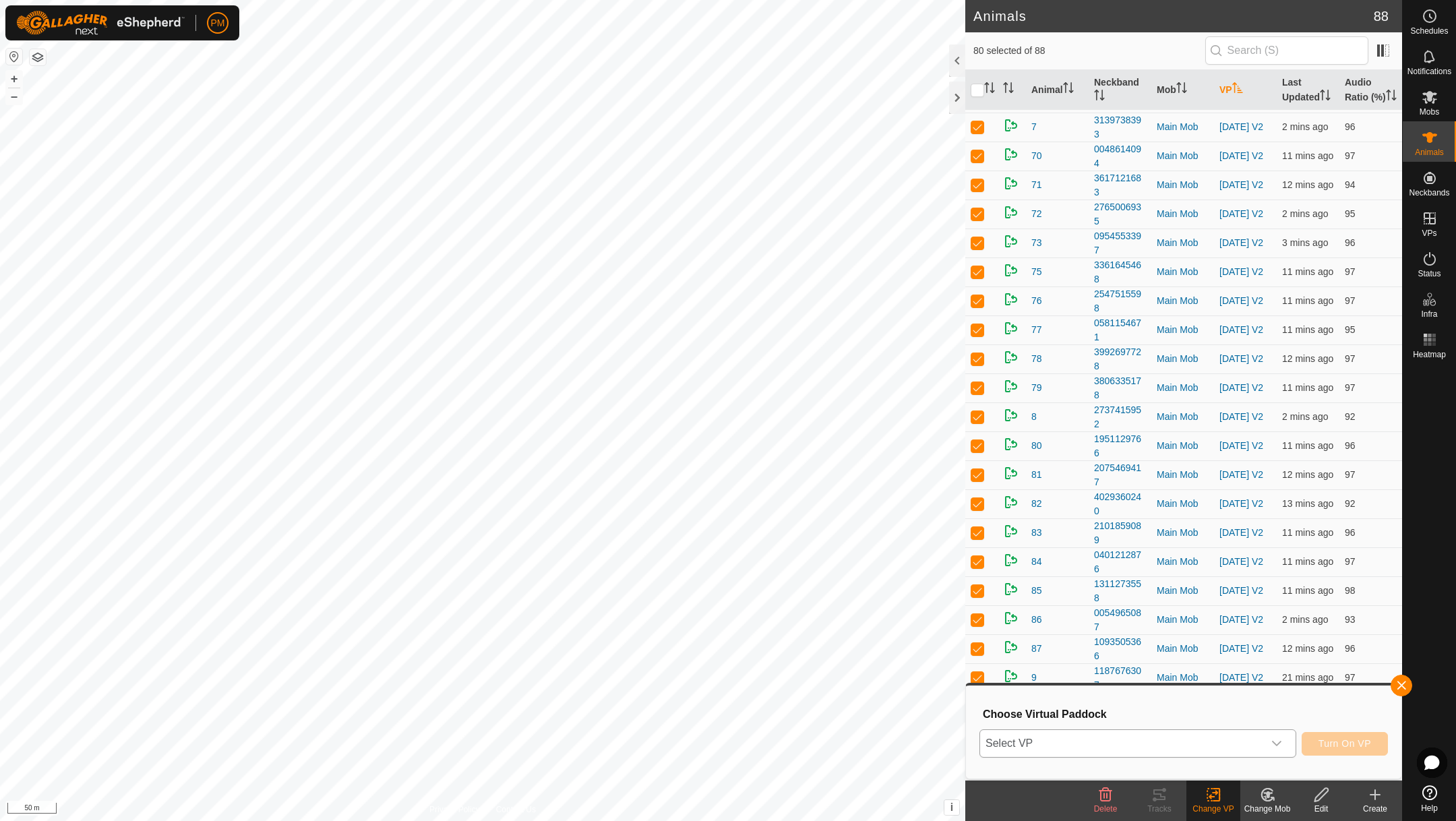
click at [1147, 740] on span "Select VP" at bounding box center [1121, 743] width 283 height 27
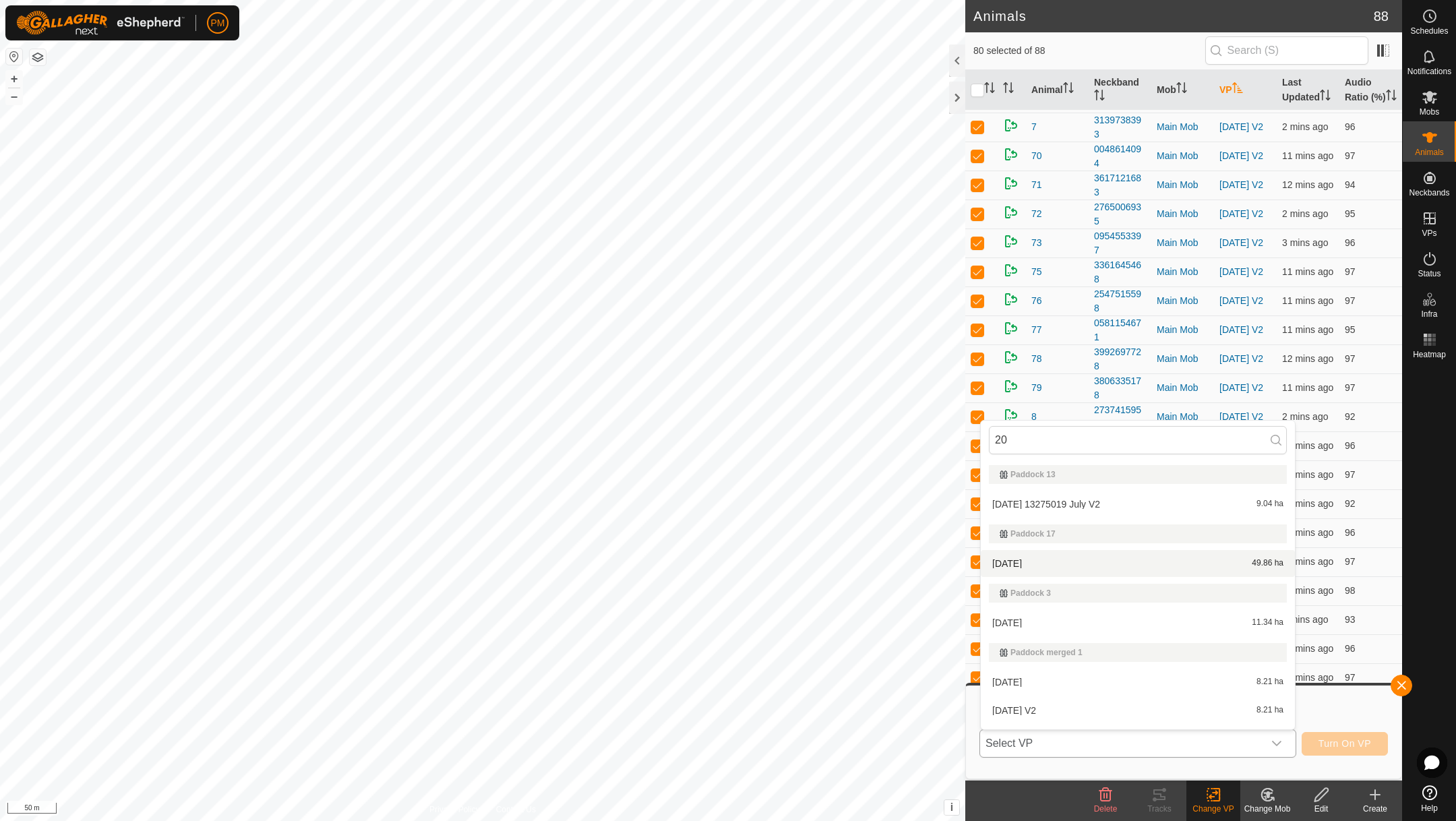
type input "20"
click at [1014, 562] on li "[DATE] 49.86 ha" at bounding box center [1138, 563] width 314 height 27
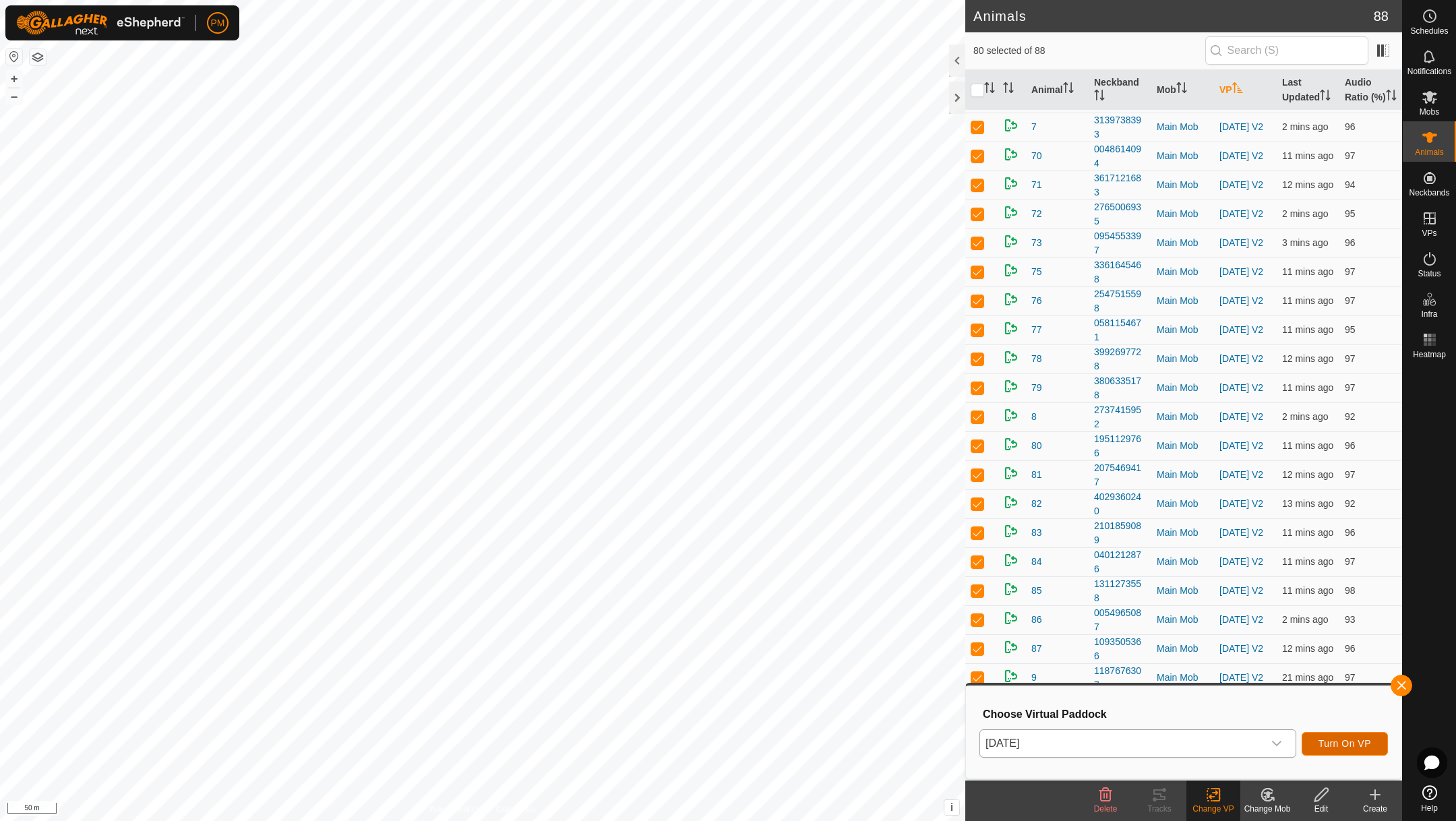
click at [1328, 739] on span "Turn On VP" at bounding box center [1344, 744] width 53 height 11
